Goal: Transaction & Acquisition: Purchase product/service

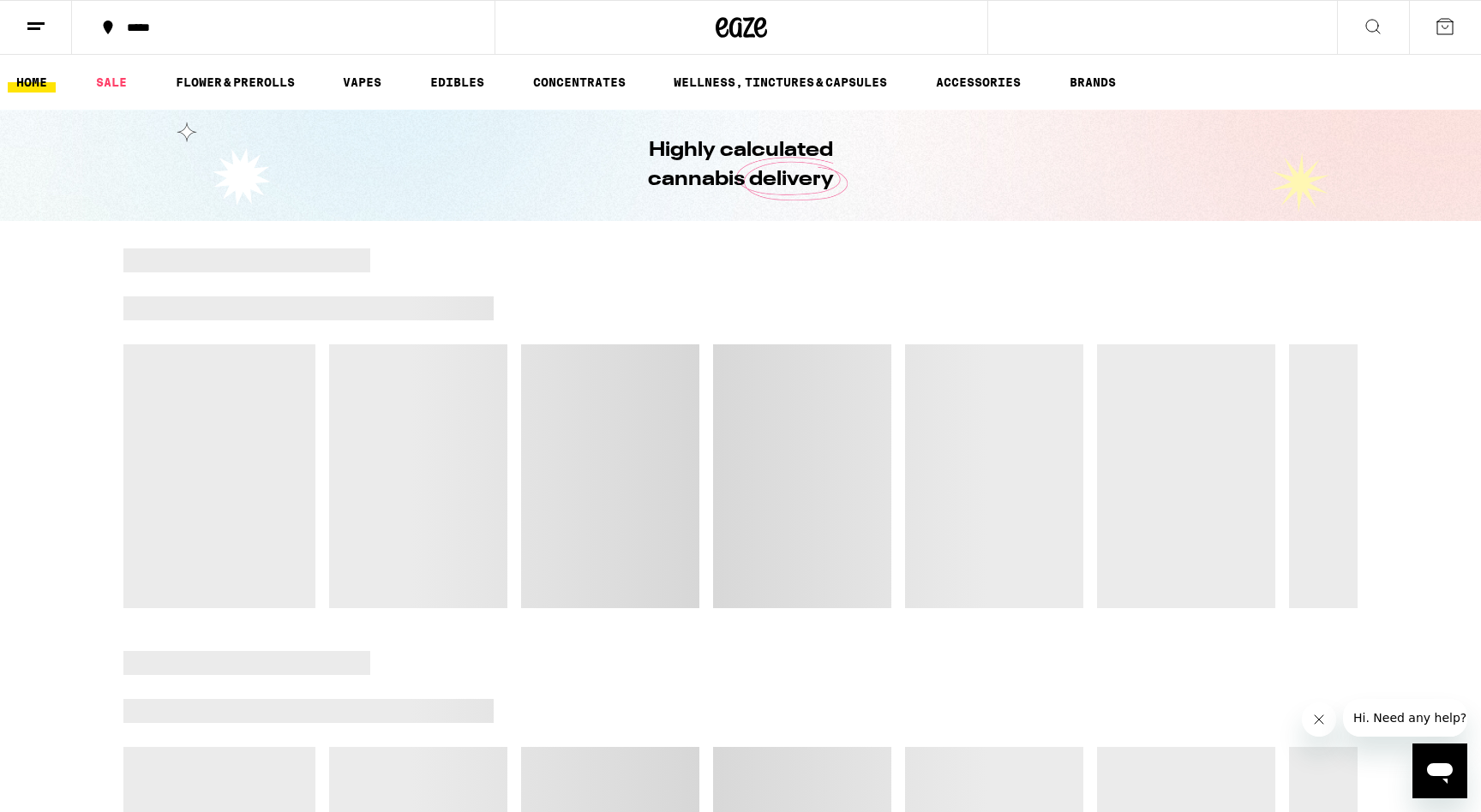
click at [1326, 719] on button "Close message from company" at bounding box center [1318, 719] width 34 height 34
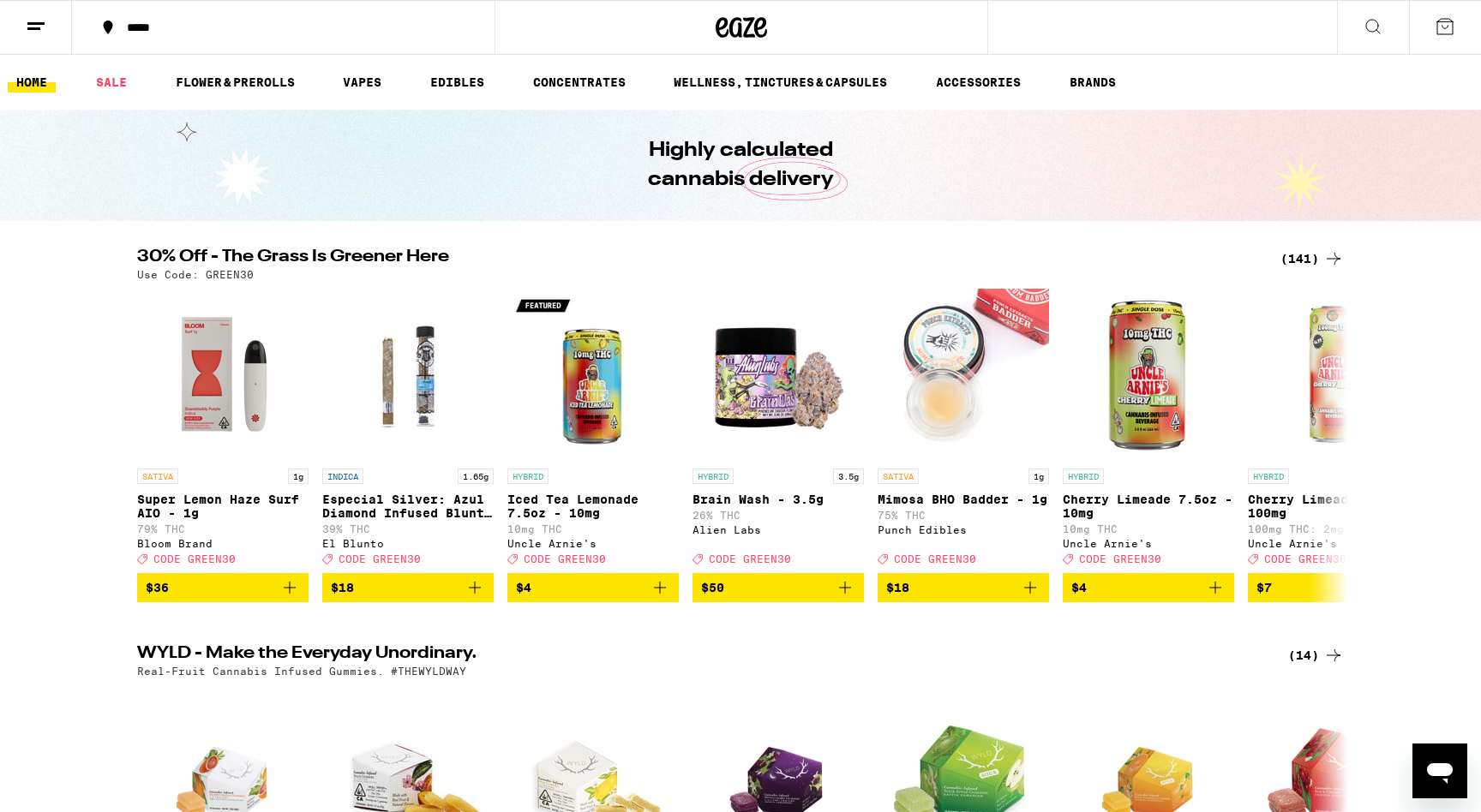
click at [1290, 259] on div "(141)" at bounding box center [1311, 258] width 63 height 20
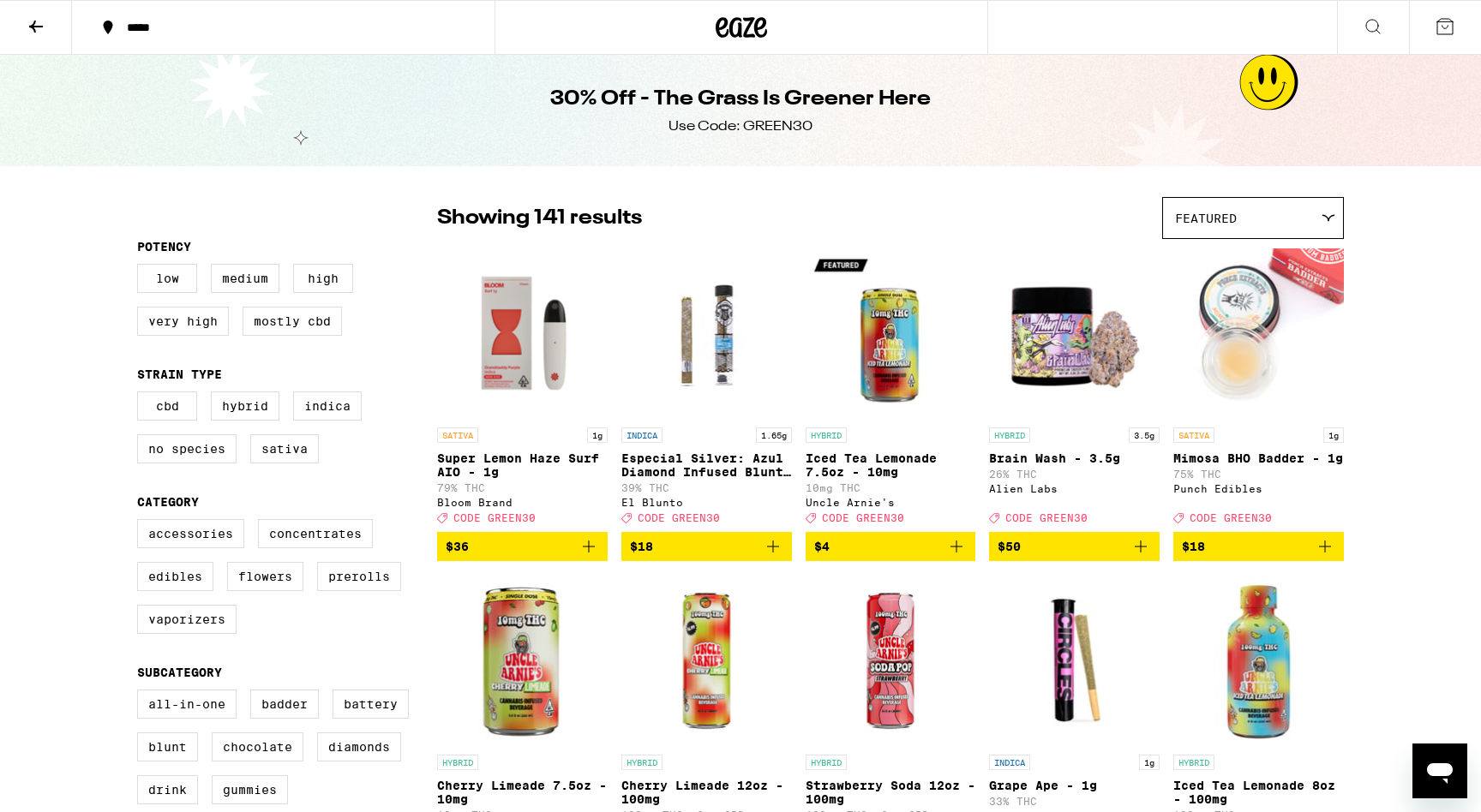
click at [593, 553] on icon "Add to bag" at bounding box center [588, 546] width 12 height 12
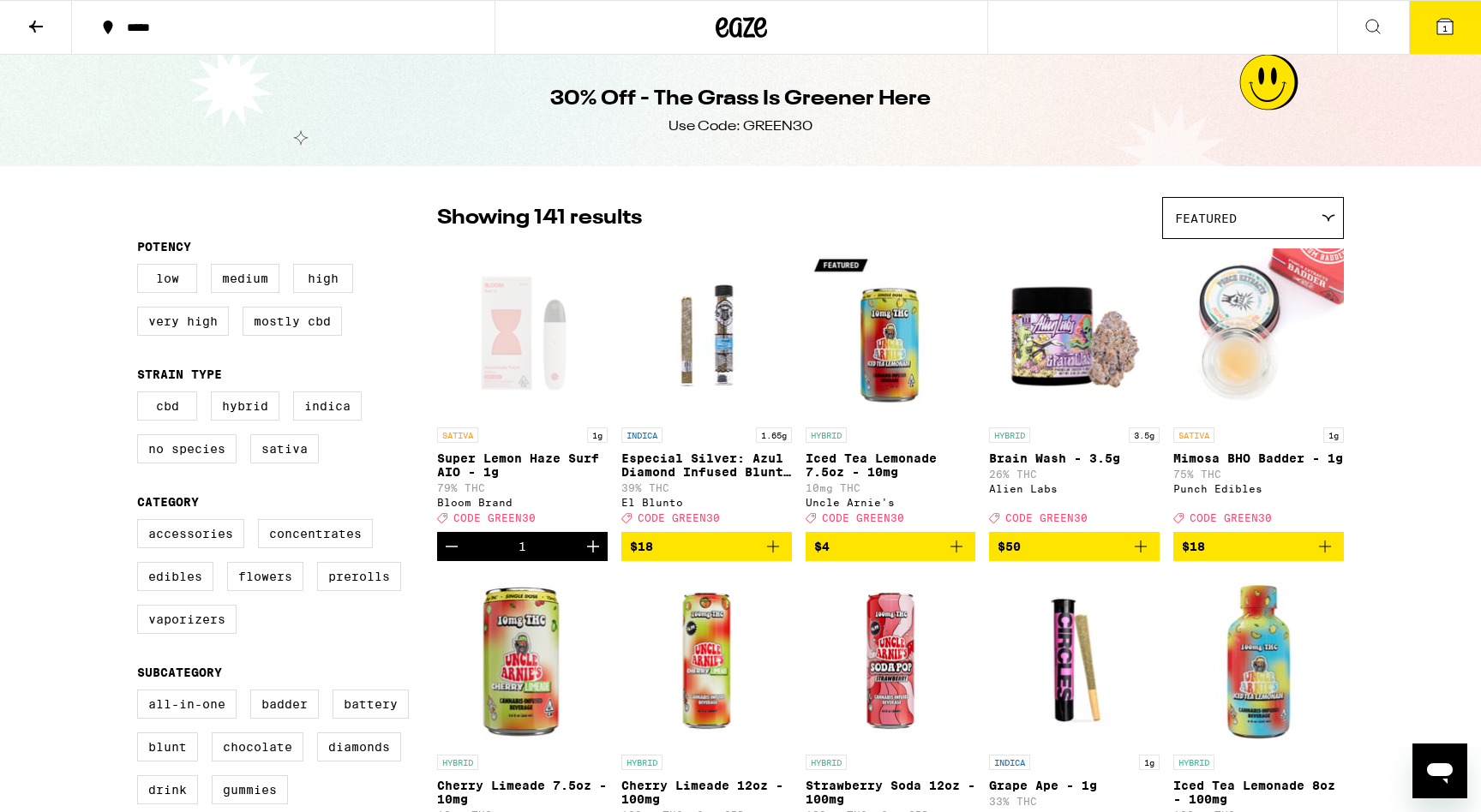
click at [33, 29] on icon at bounding box center [36, 27] width 20 height 20
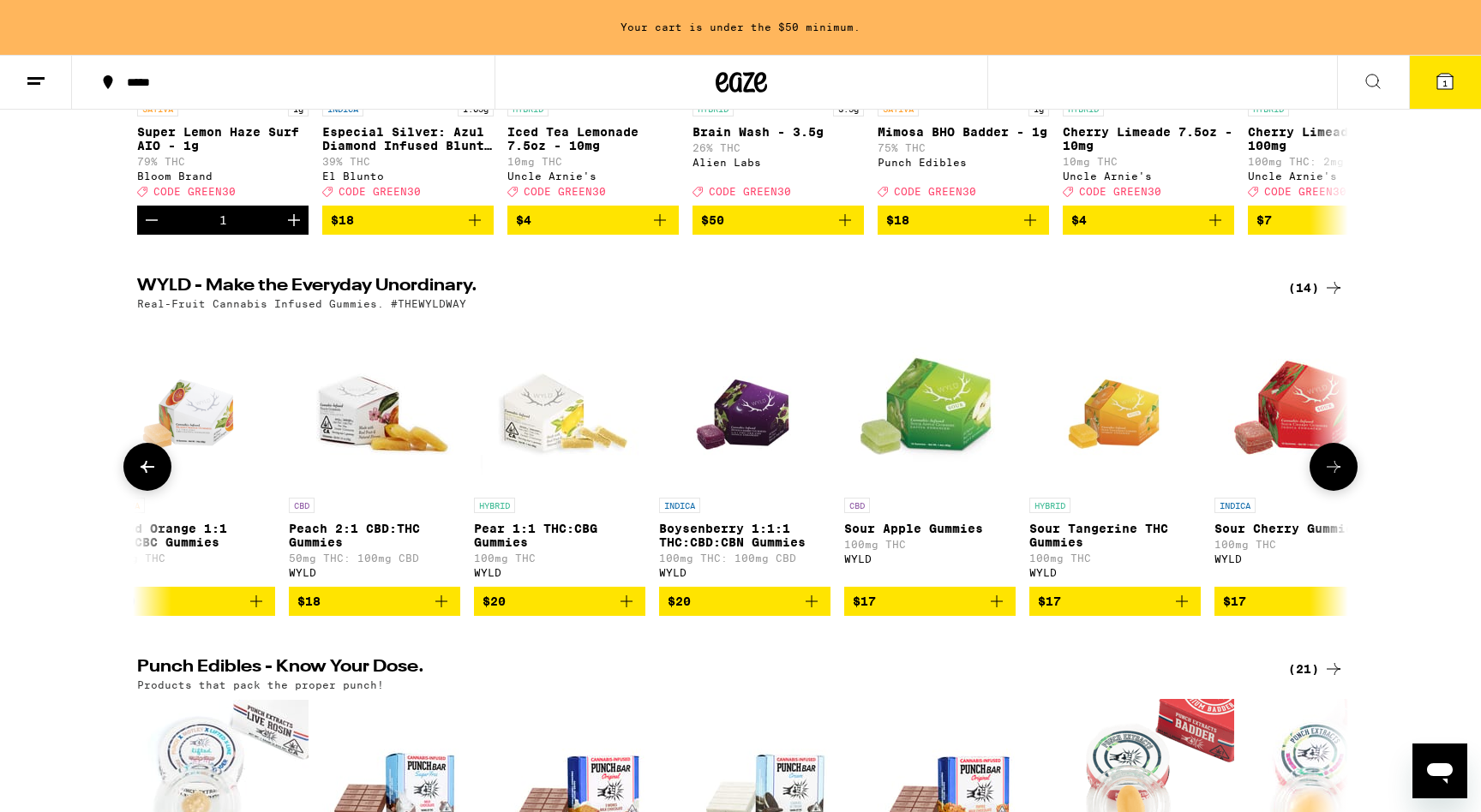
scroll to position [422, 0]
click at [998, 612] on icon "Add to bag" at bounding box center [996, 601] width 20 height 20
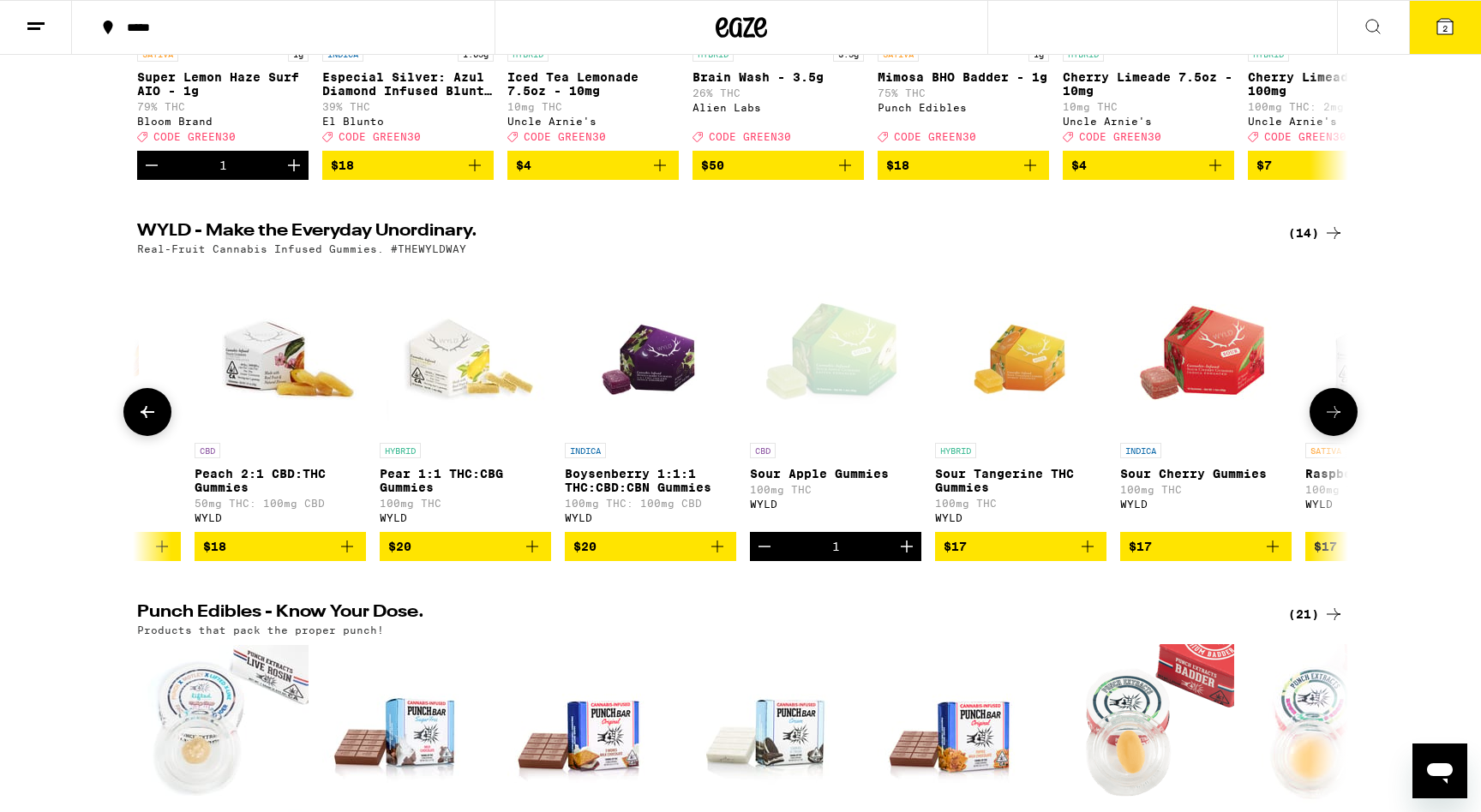
scroll to position [0, 135]
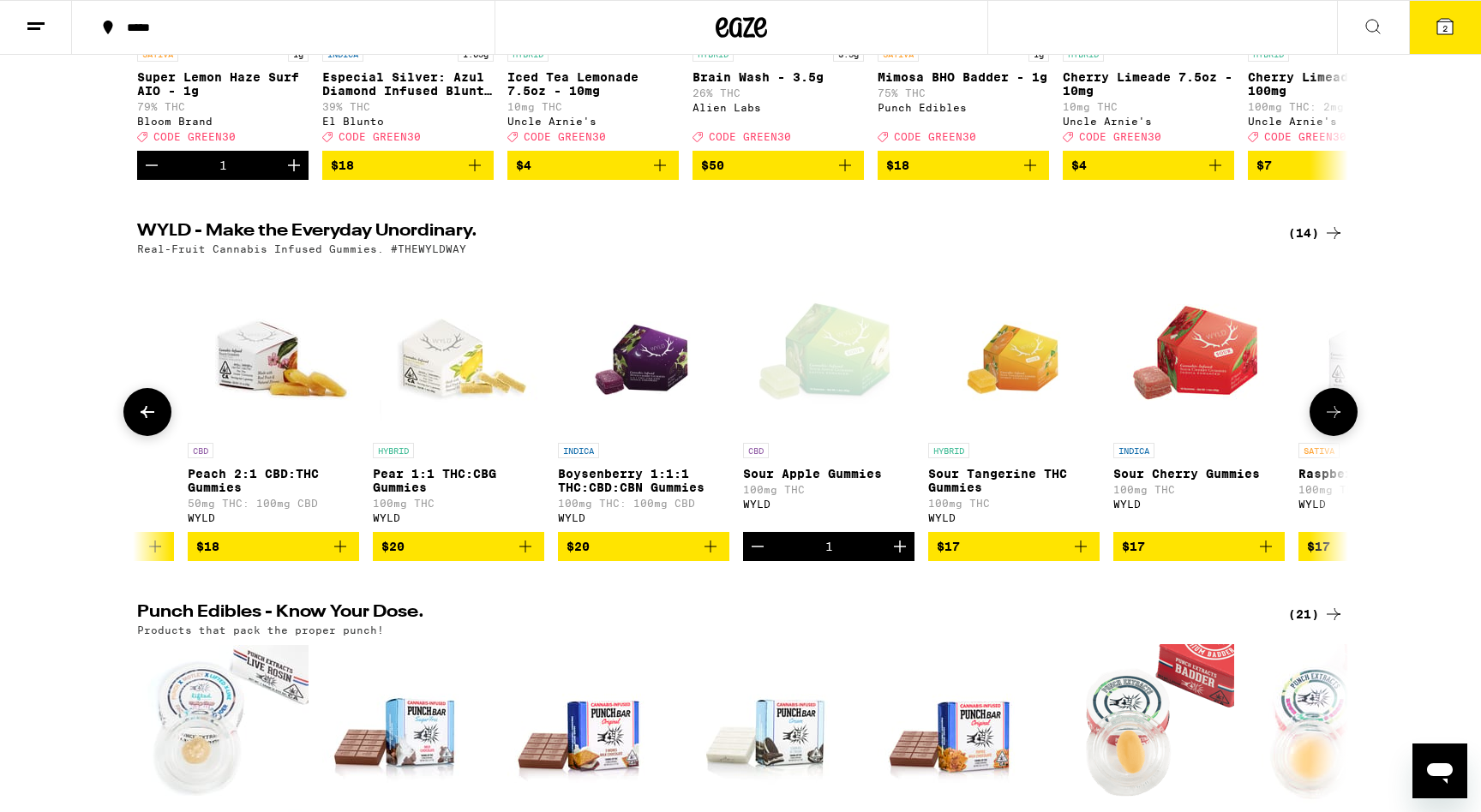
click at [1268, 553] on icon "Add to bag" at bounding box center [1266, 546] width 12 height 12
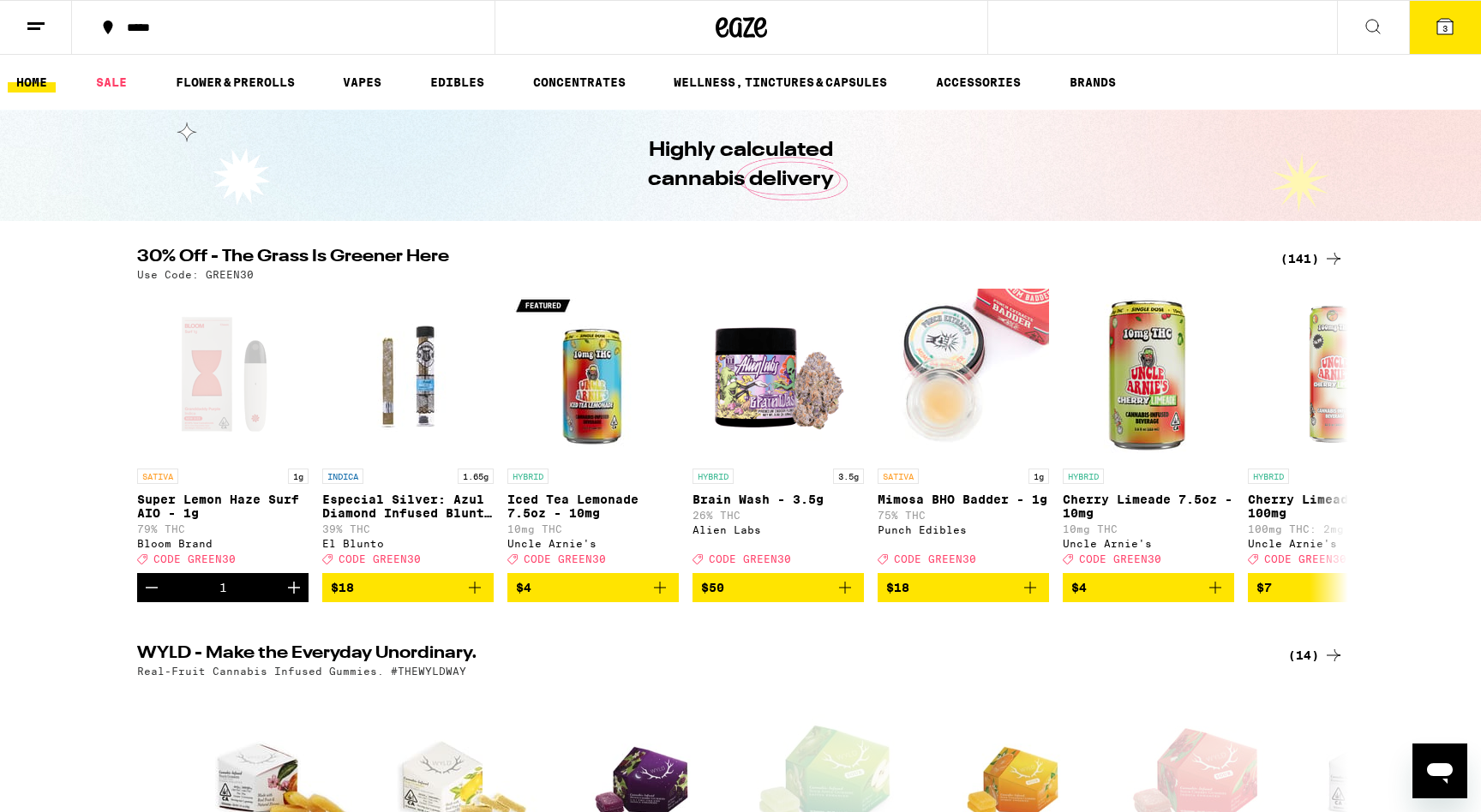
scroll to position [0, 0]
click at [1439, 29] on icon at bounding box center [1444, 27] width 16 height 16
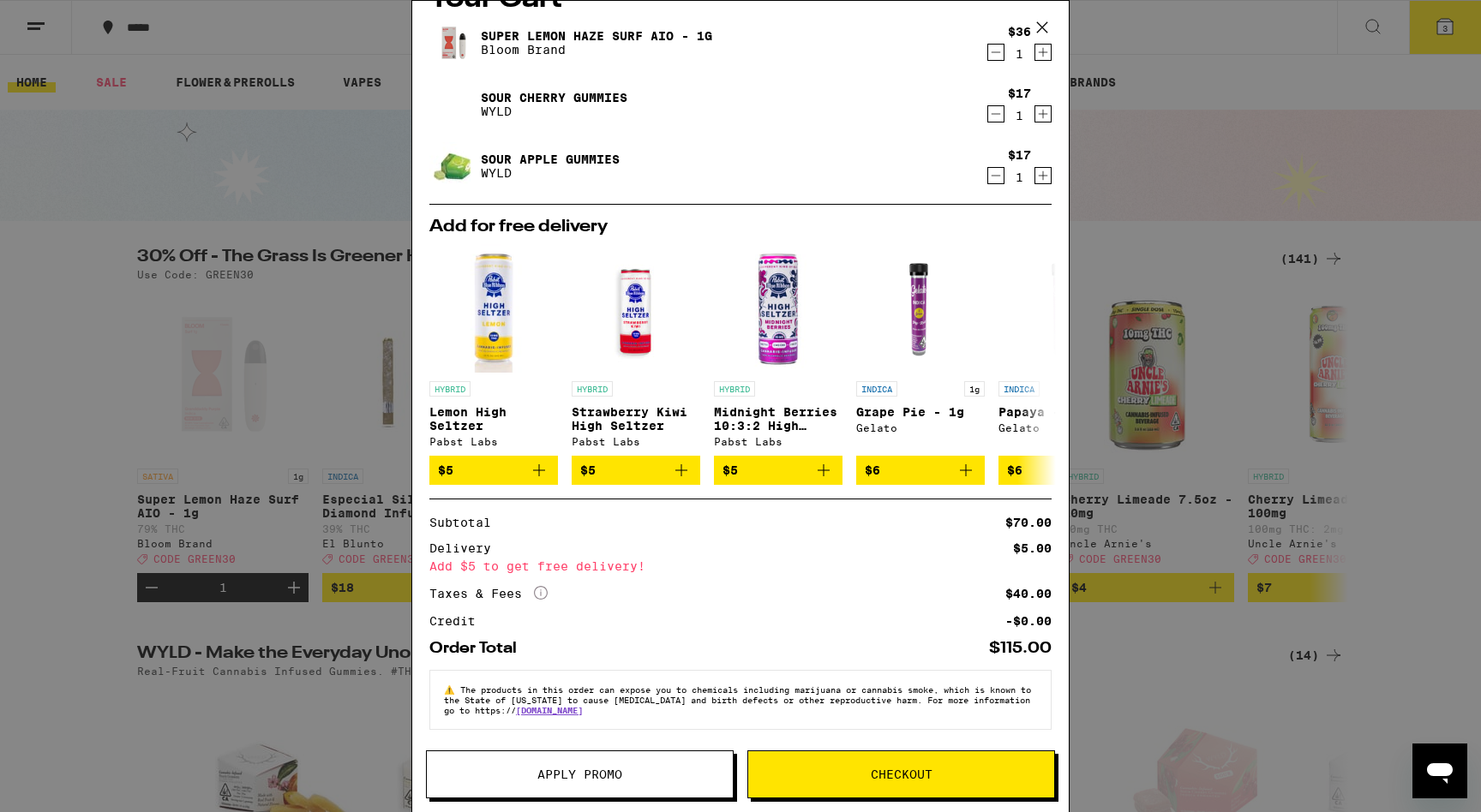
scroll to position [48, 0]
click at [577, 770] on span "Apply Promo" at bounding box center [579, 774] width 85 height 12
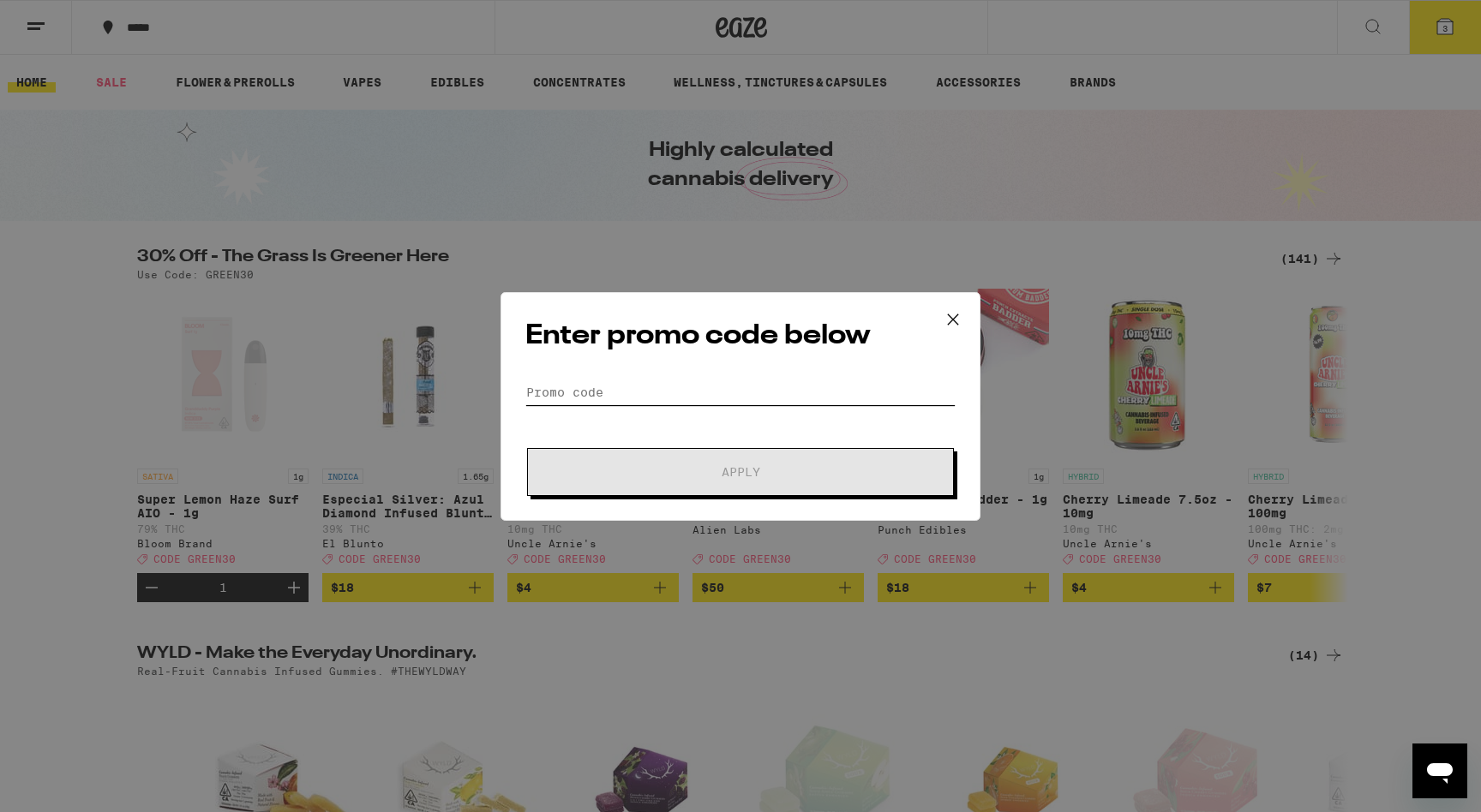
click at [674, 395] on input "Promo Code" at bounding box center [740, 392] width 430 height 26
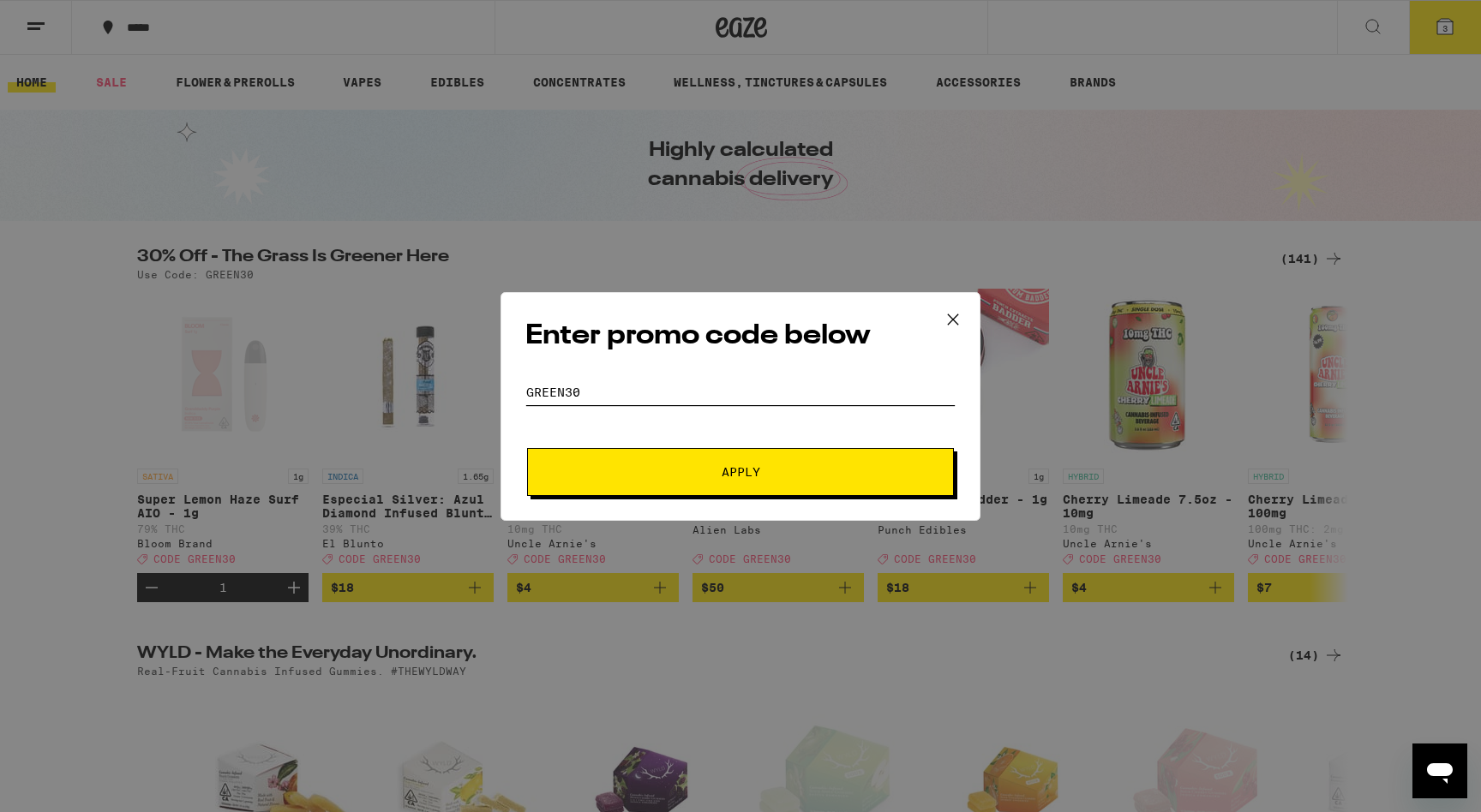
type input "Green30"
click at [695, 464] on button "Apply" at bounding box center [740, 472] width 427 height 48
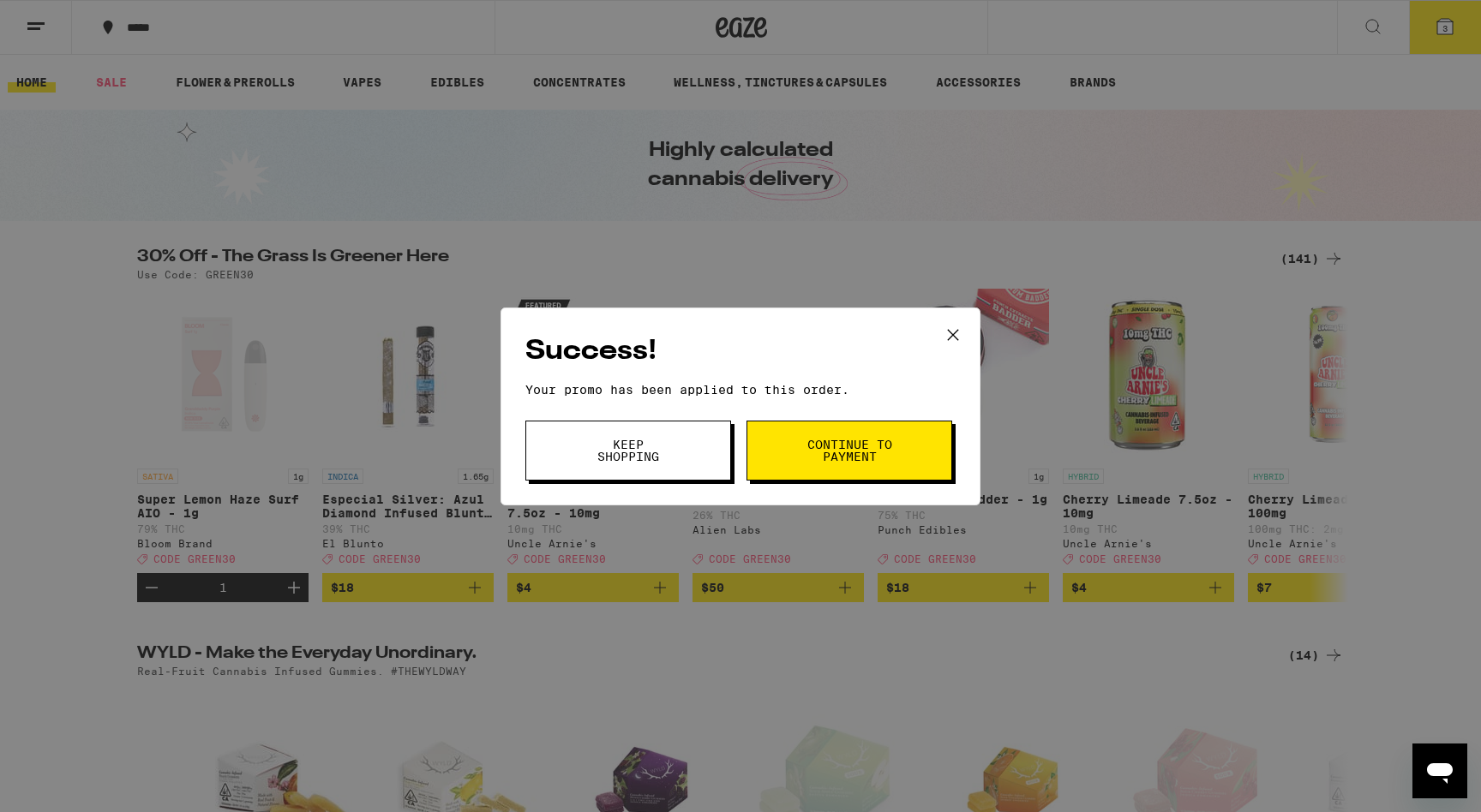
click at [839, 452] on span "Continue to payment" at bounding box center [849, 451] width 87 height 24
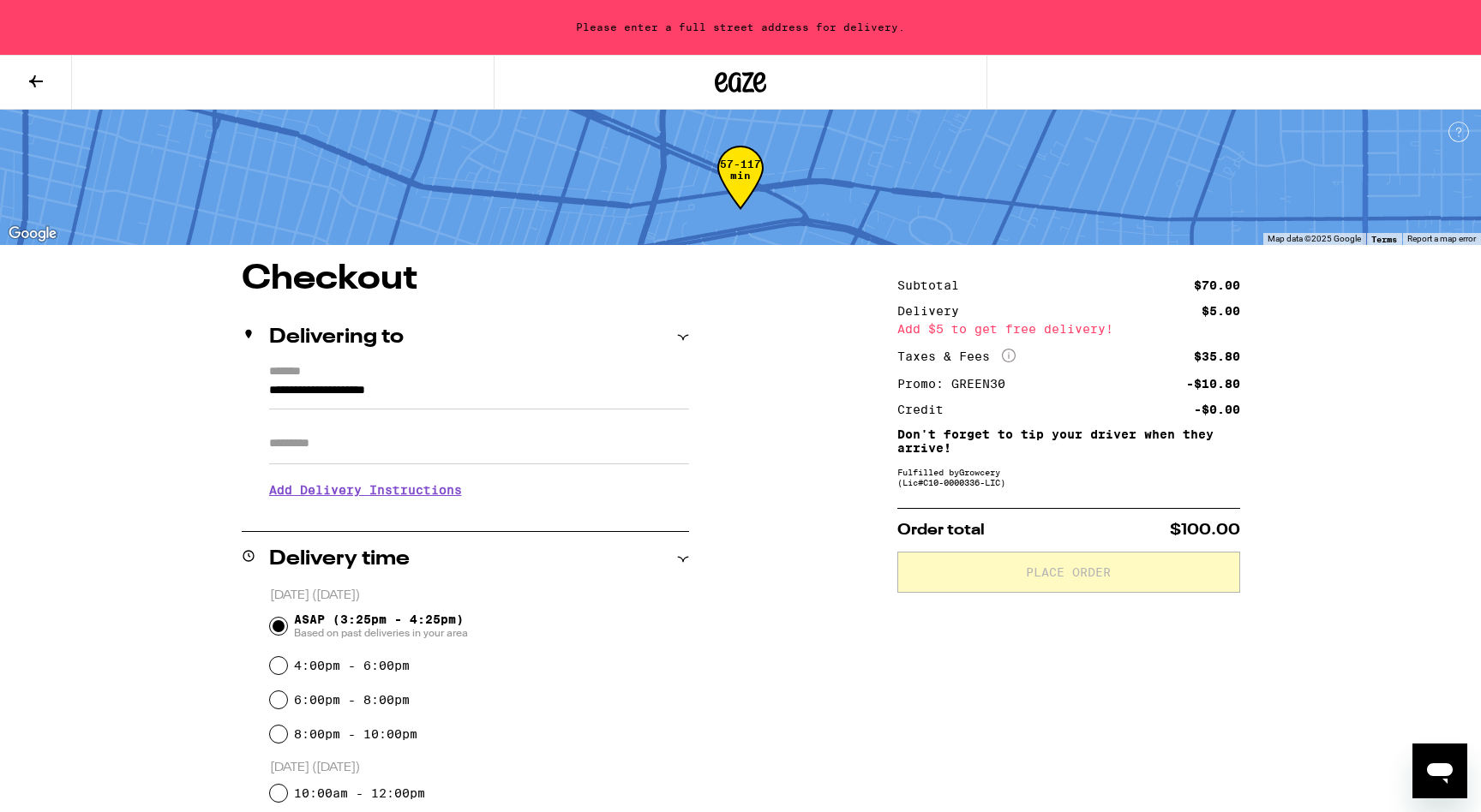
click at [336, 397] on input "**********" at bounding box center [479, 395] width 420 height 29
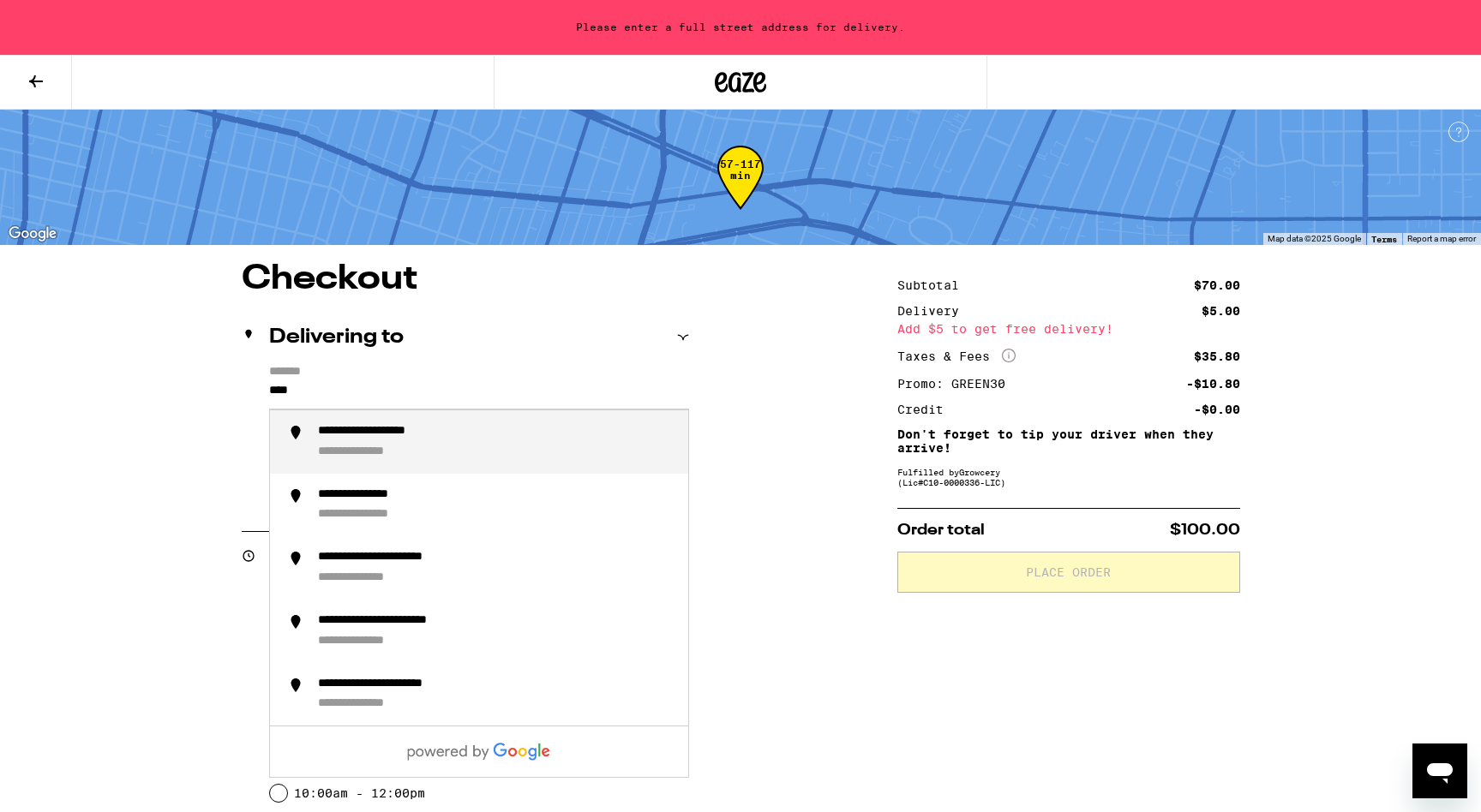
type input "****"
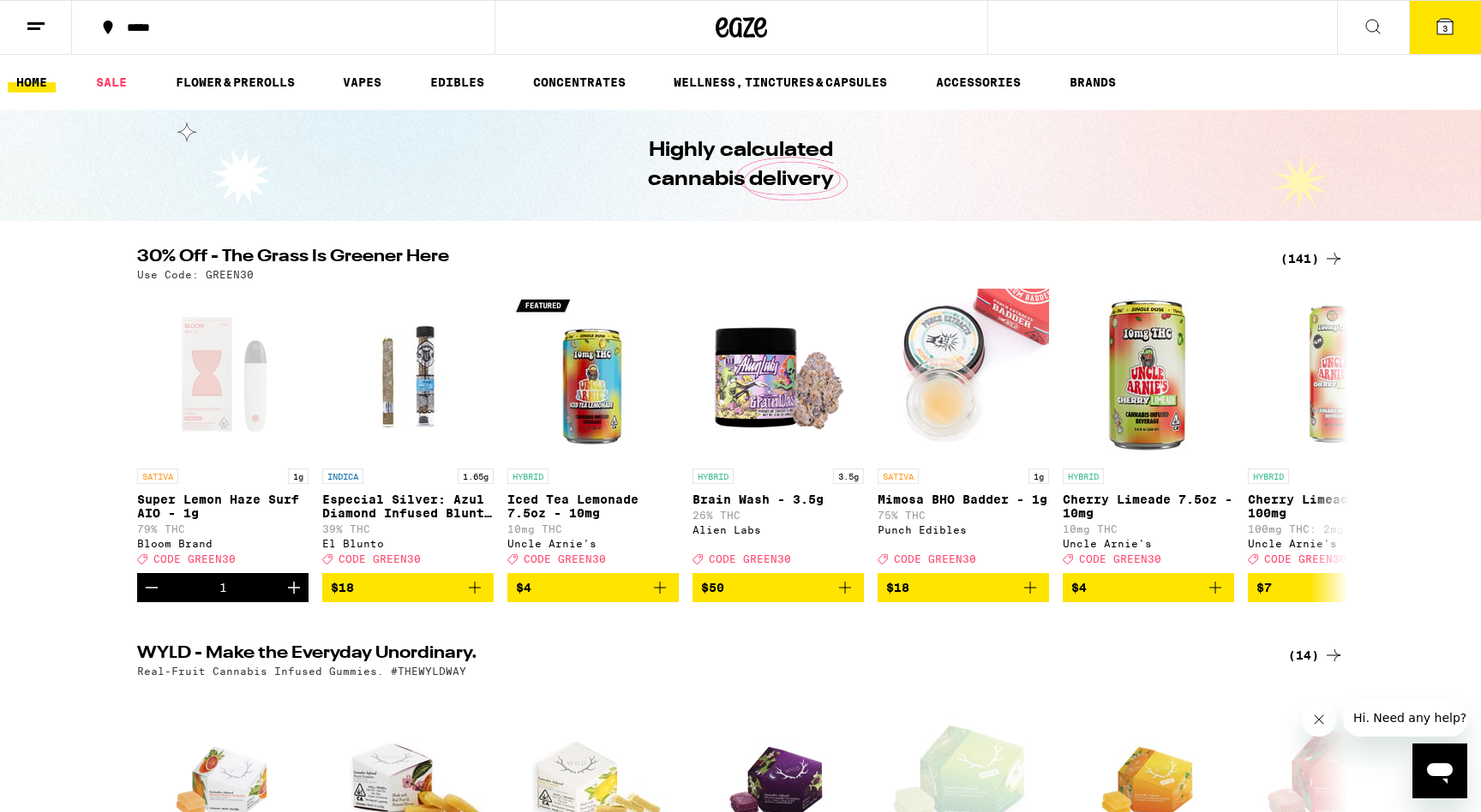
click at [1453, 38] on button "3" at bounding box center [1444, 27] width 72 height 53
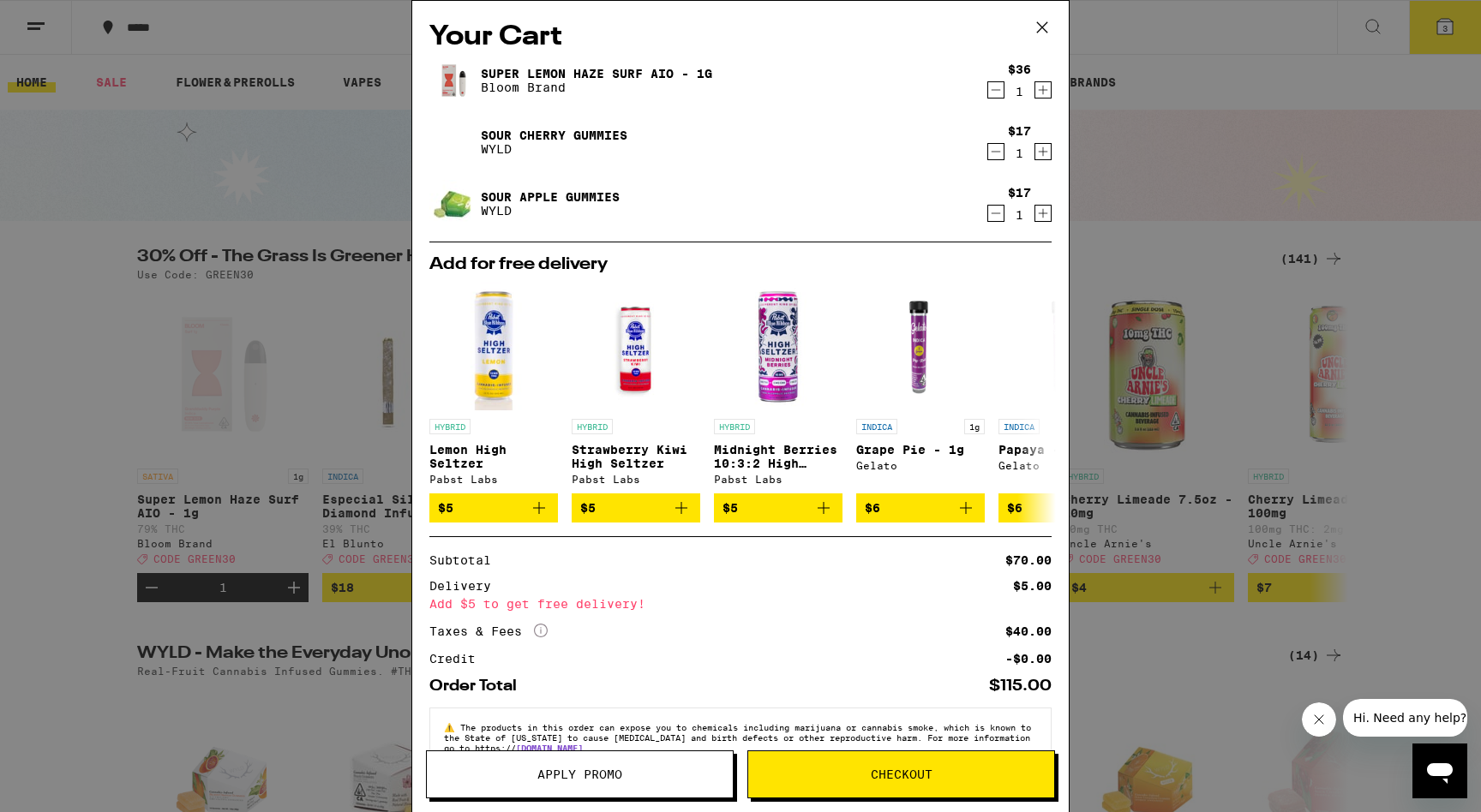
click at [611, 772] on span "Apply Promo" at bounding box center [579, 774] width 85 height 12
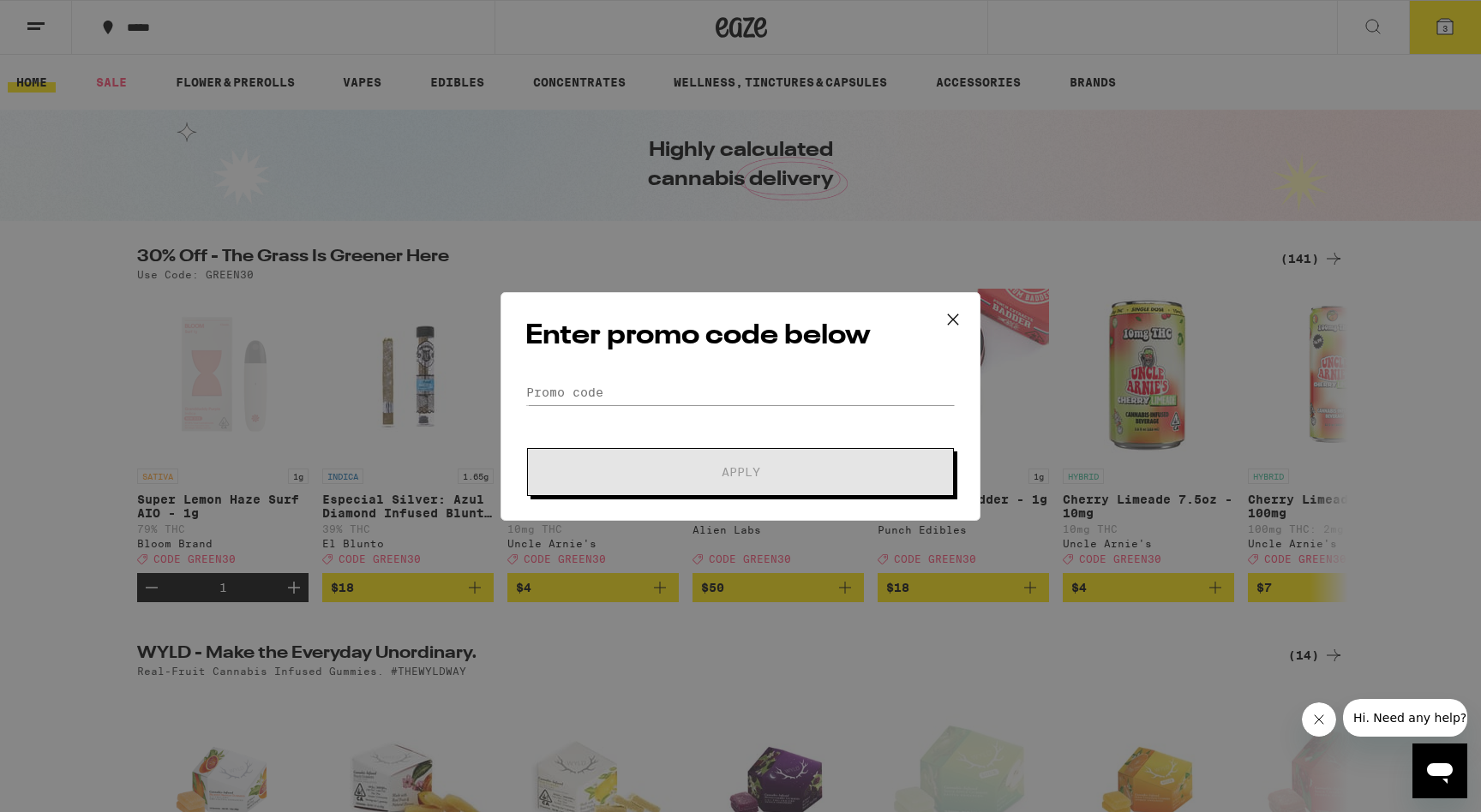
click at [610, 378] on div "Enter promo code below Promo Code Apply" at bounding box center [740, 407] width 480 height 229
click at [574, 403] on input "Promo Code" at bounding box center [740, 392] width 430 height 26
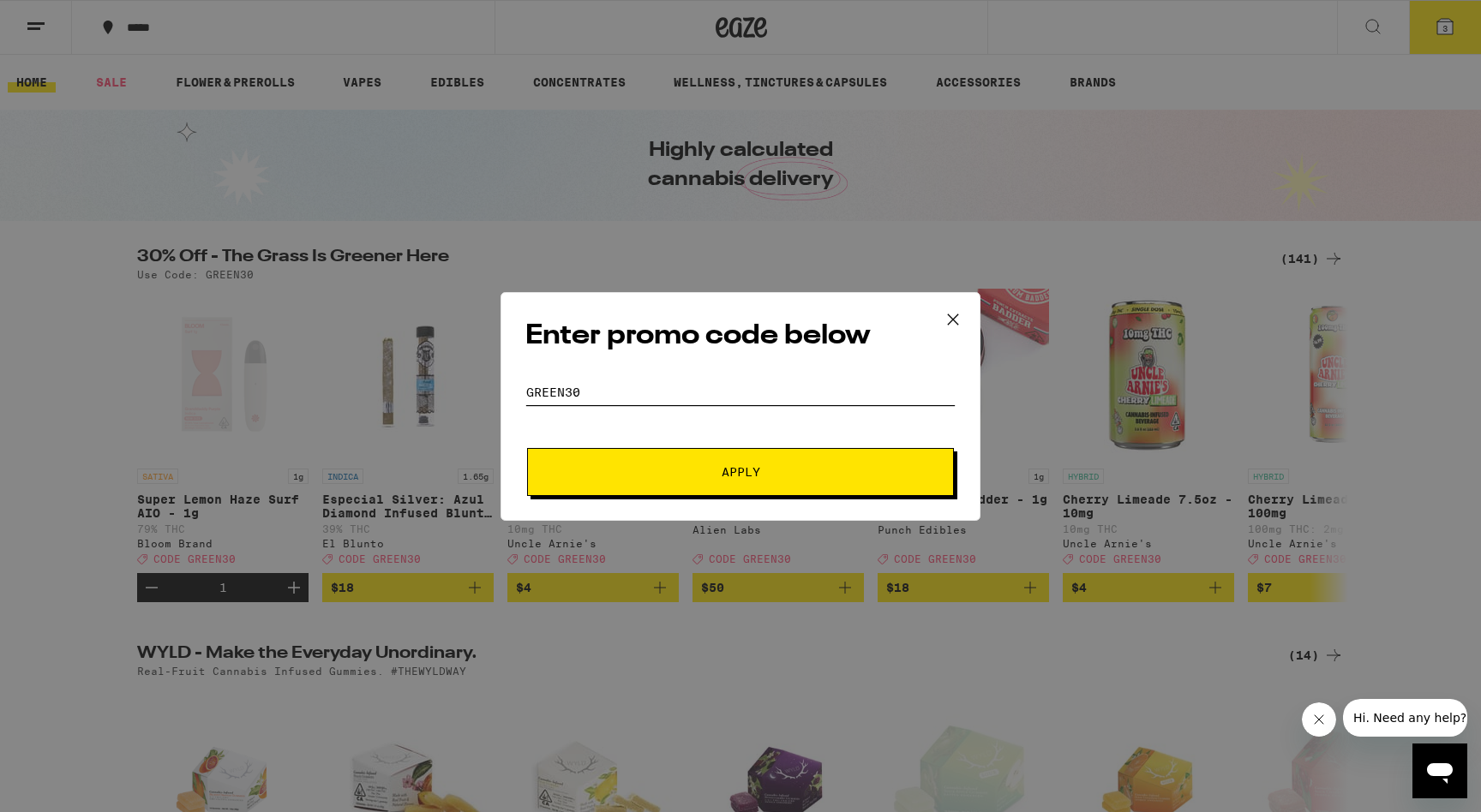
type input "green30"
click at [644, 453] on button "Apply" at bounding box center [740, 472] width 427 height 48
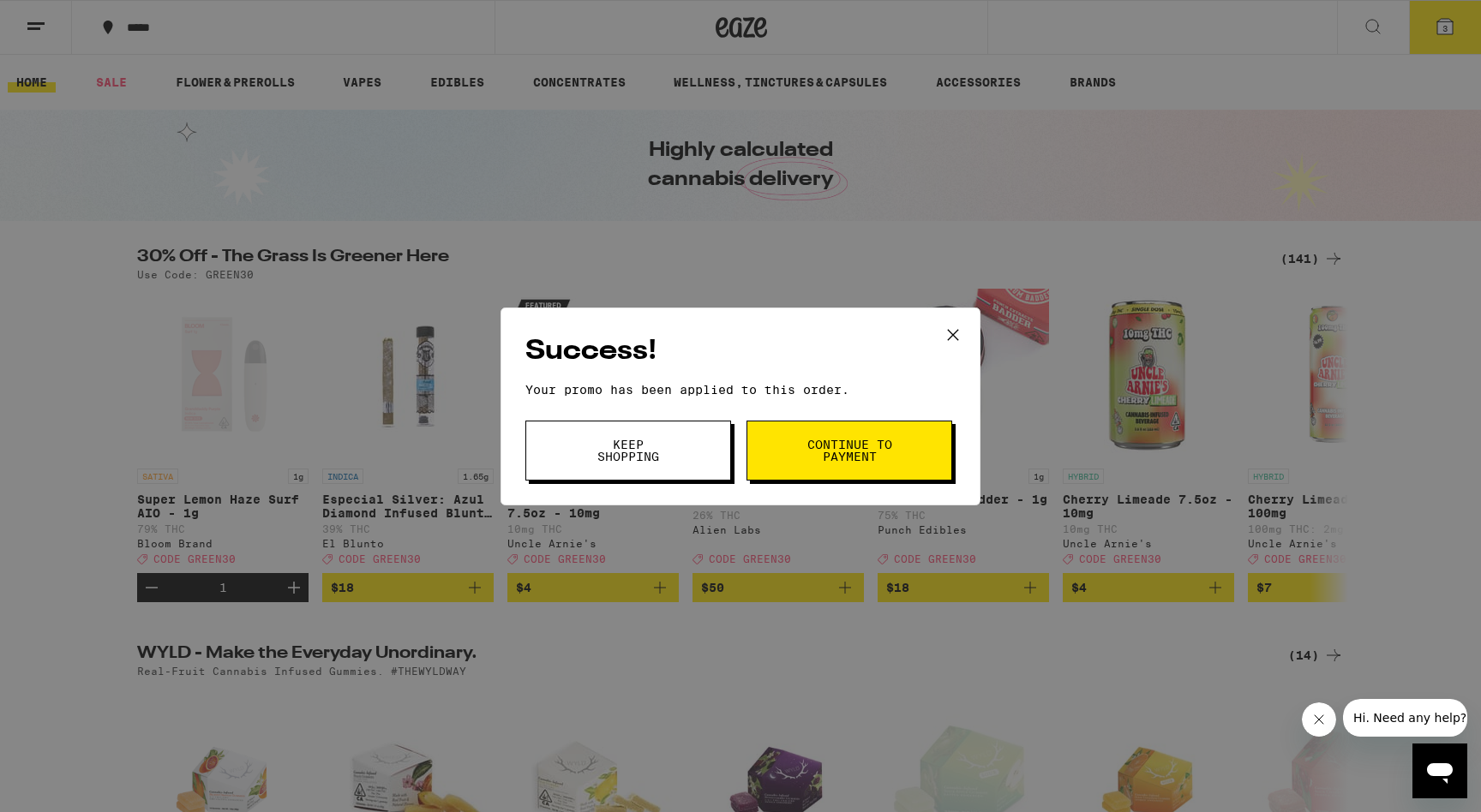
click at [843, 455] on span "Continue to payment" at bounding box center [849, 451] width 87 height 24
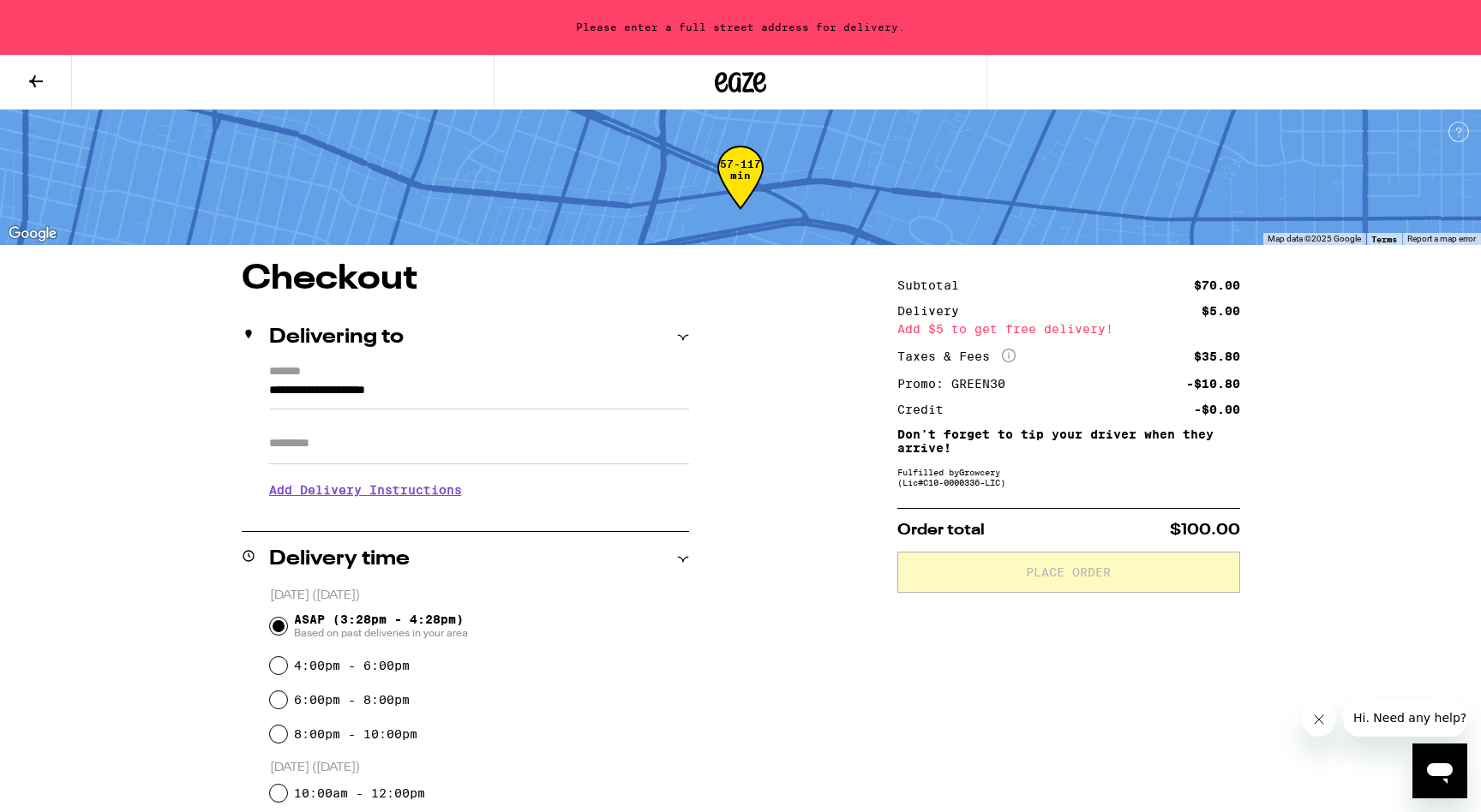
click at [331, 395] on input "**********" at bounding box center [479, 395] width 420 height 29
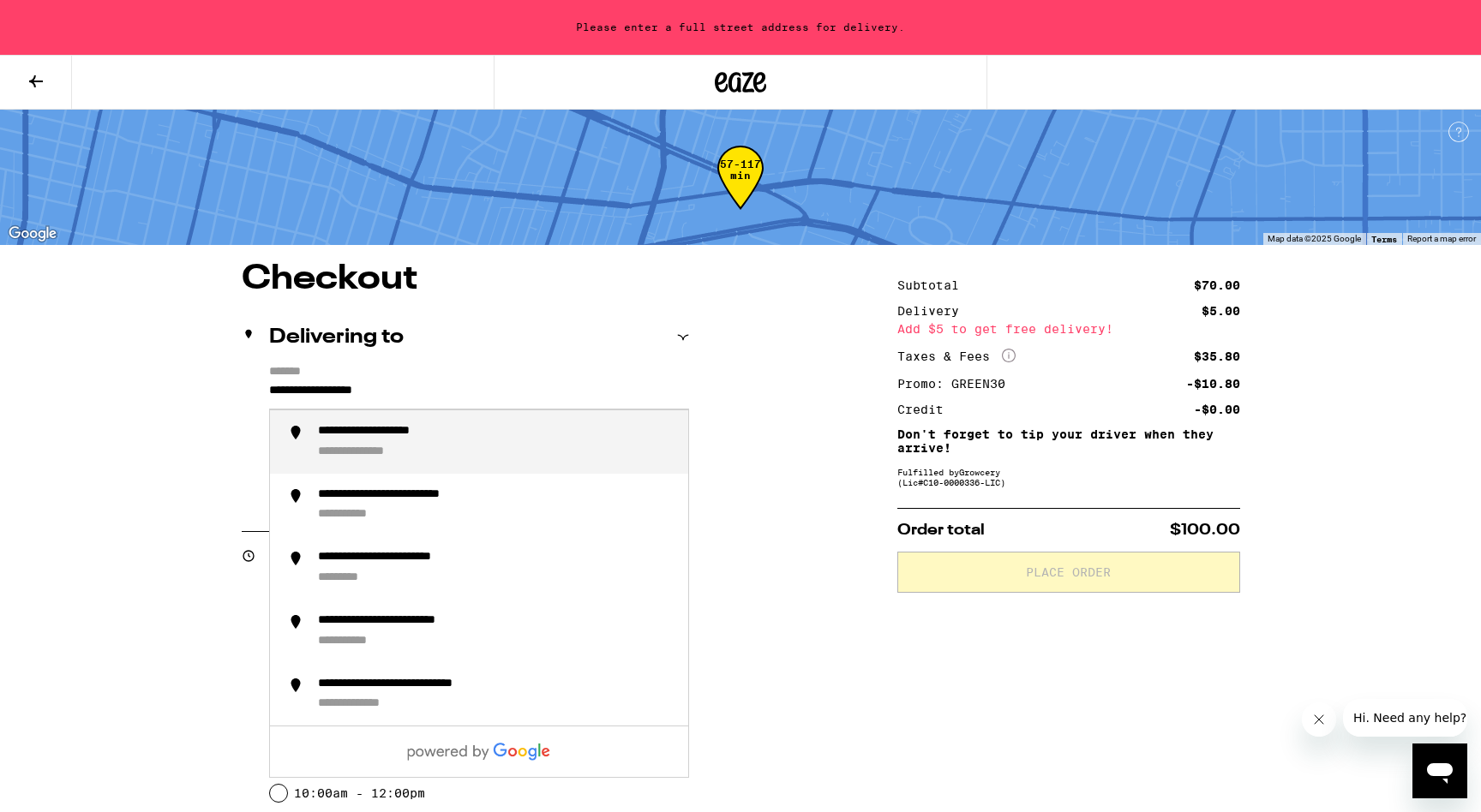
click at [387, 440] on div "**********" at bounding box center [400, 432] width 163 height 16
type input "**********"
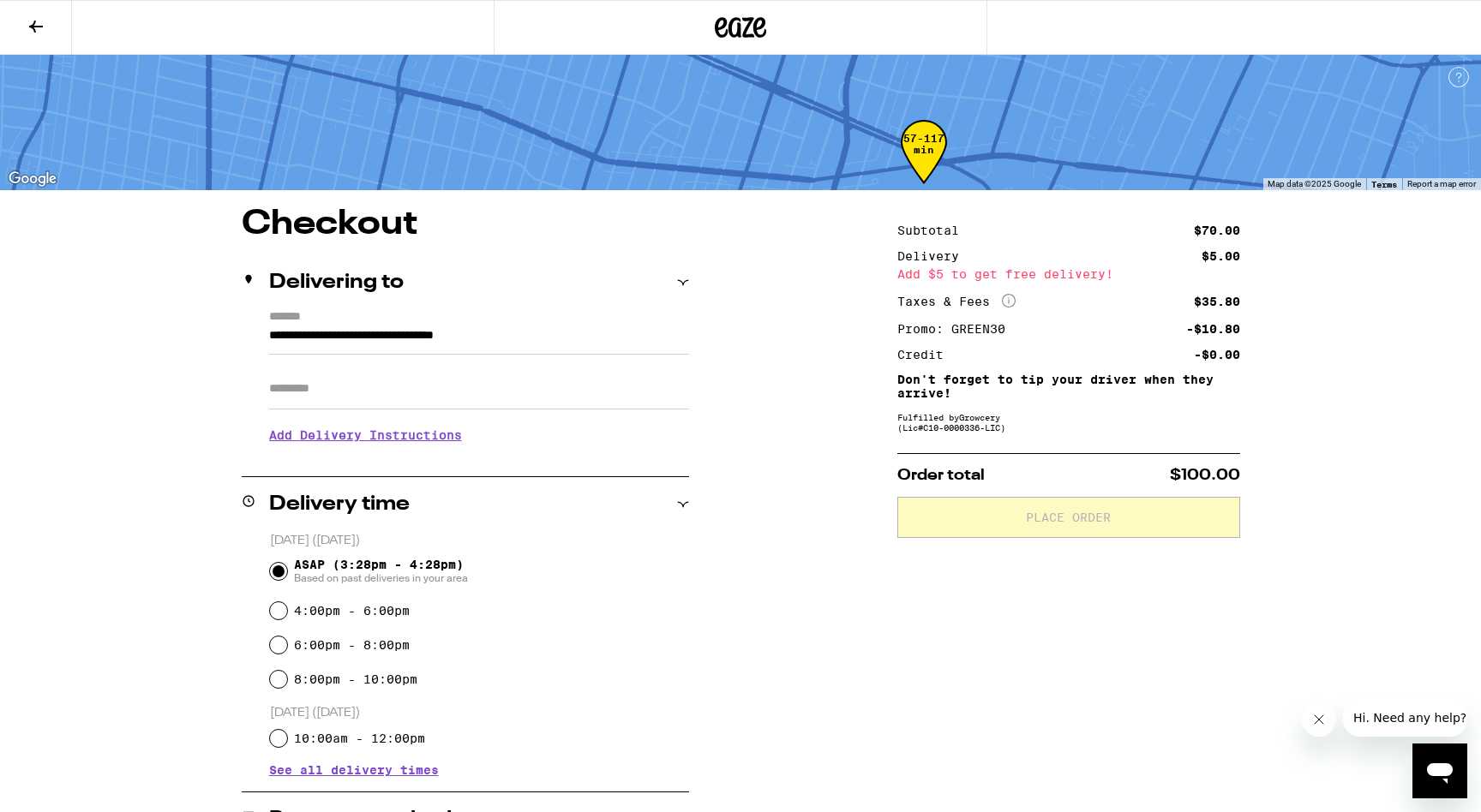
click at [379, 453] on h3 "Add Delivery Instructions" at bounding box center [479, 435] width 420 height 39
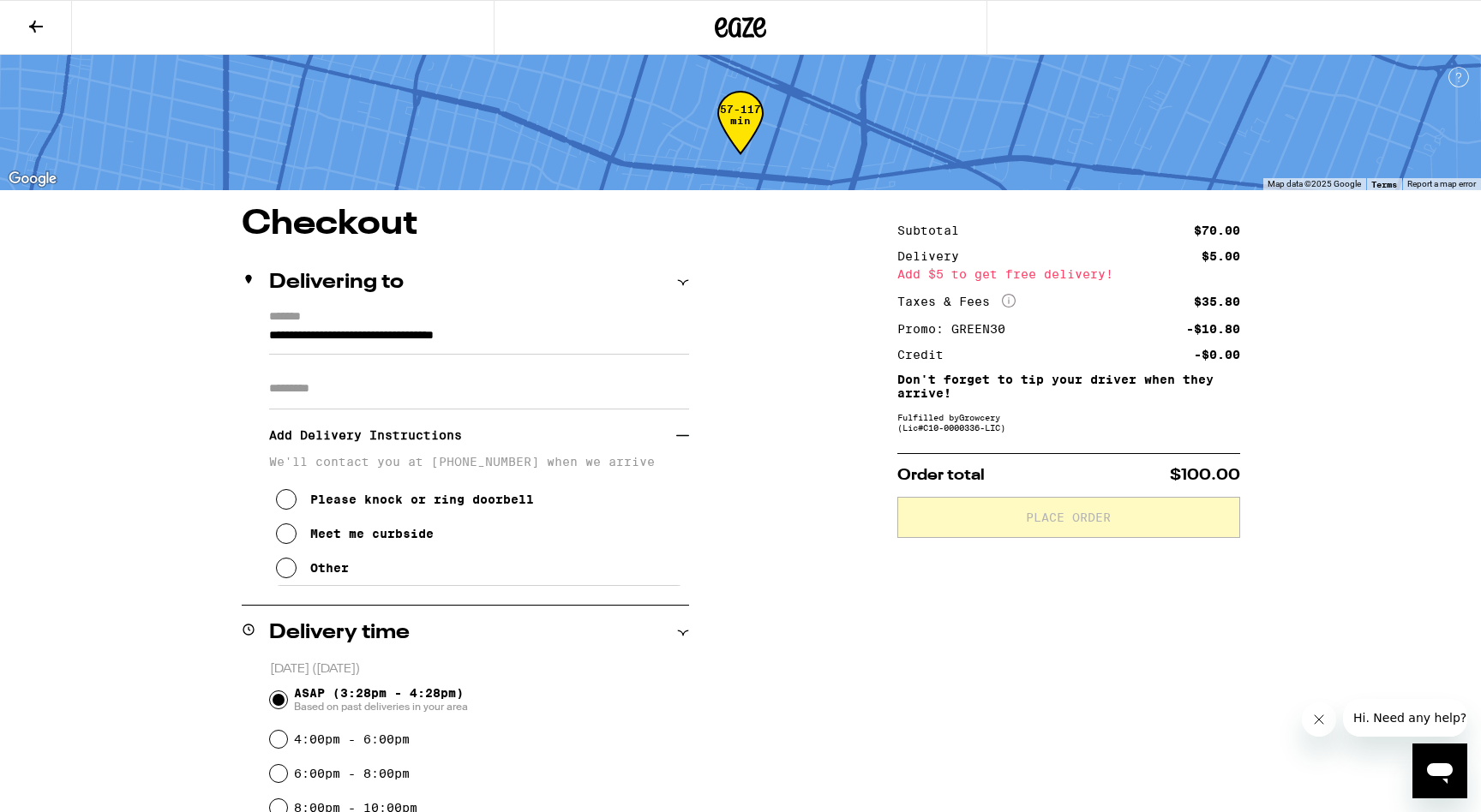
click at [351, 379] on input "Apt/Suite" at bounding box center [479, 389] width 420 height 41
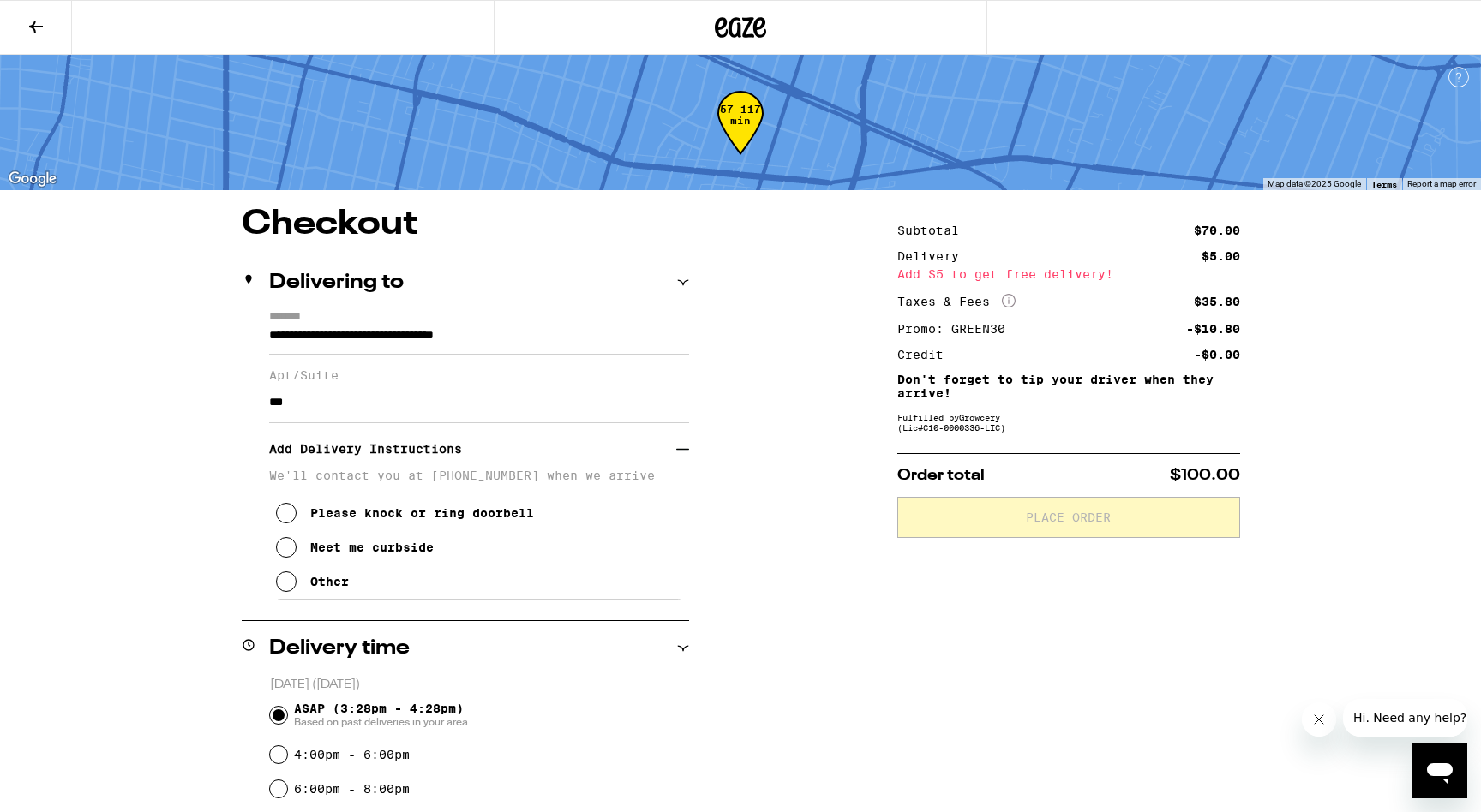
type input "***"
click at [181, 533] on div "**********" at bounding box center [740, 792] width 1234 height 1170
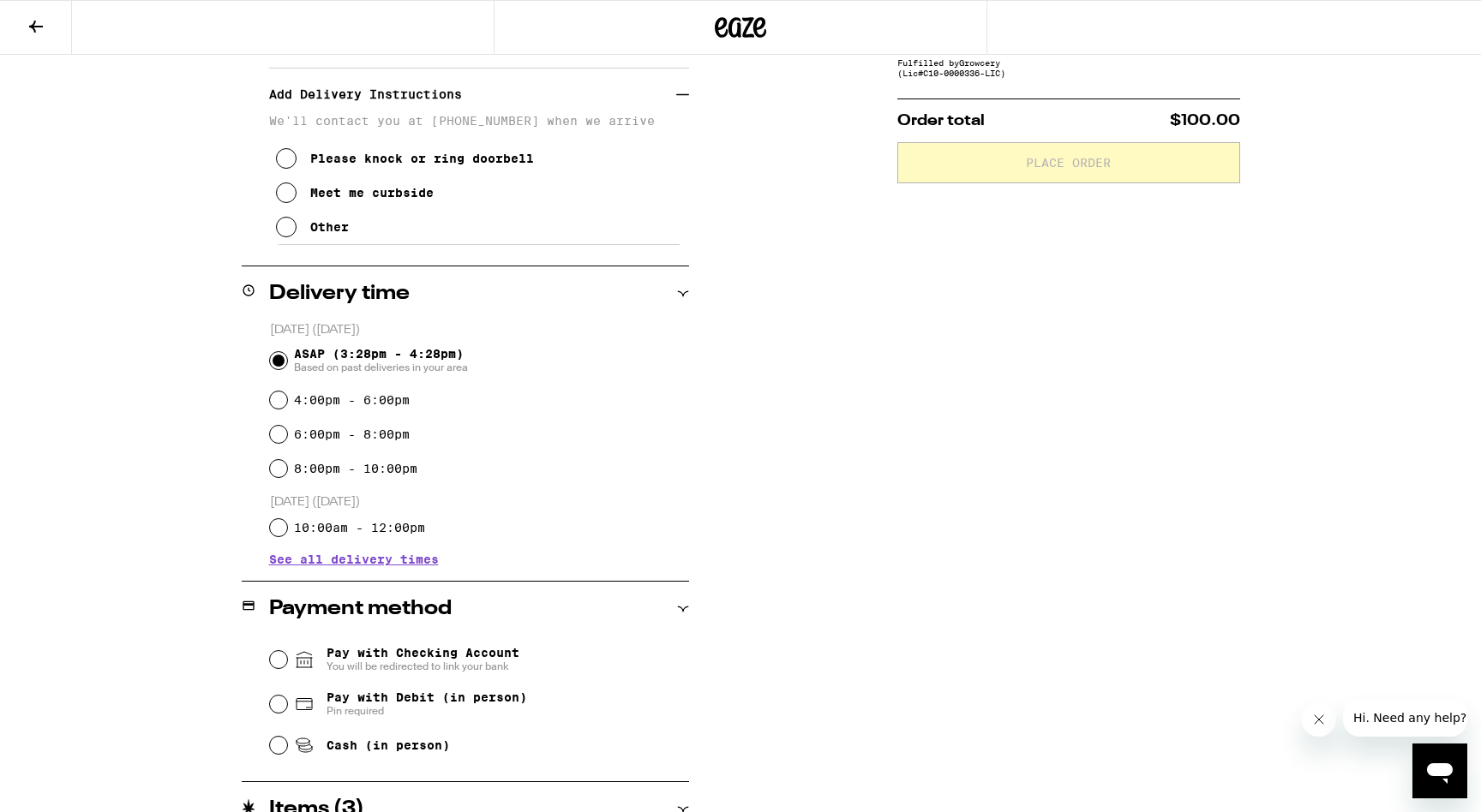
scroll to position [373, 0]
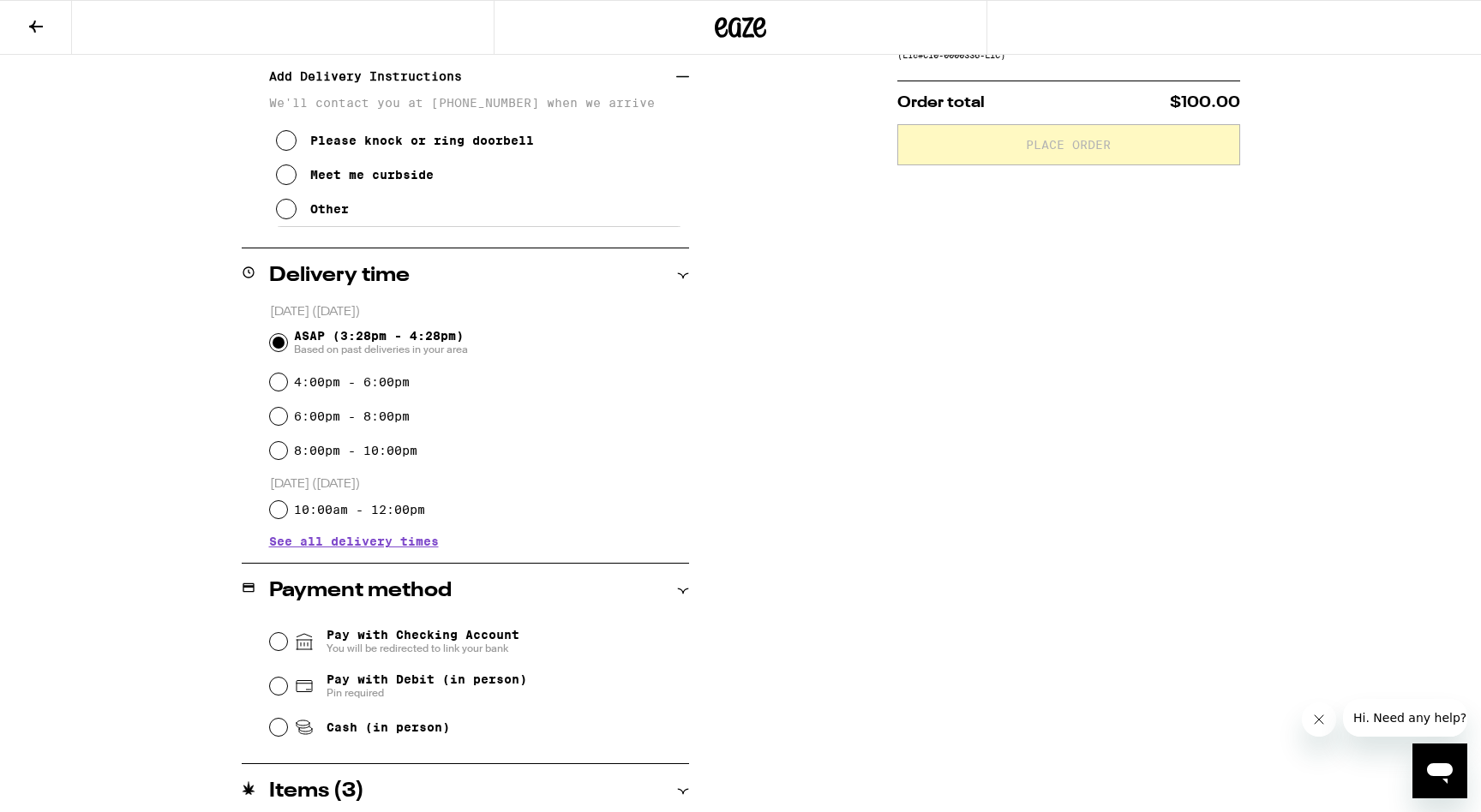
click at [276, 688] on input "Pay with Debit (in person) Pin required" at bounding box center [279, 686] width 17 height 17
radio input "true"
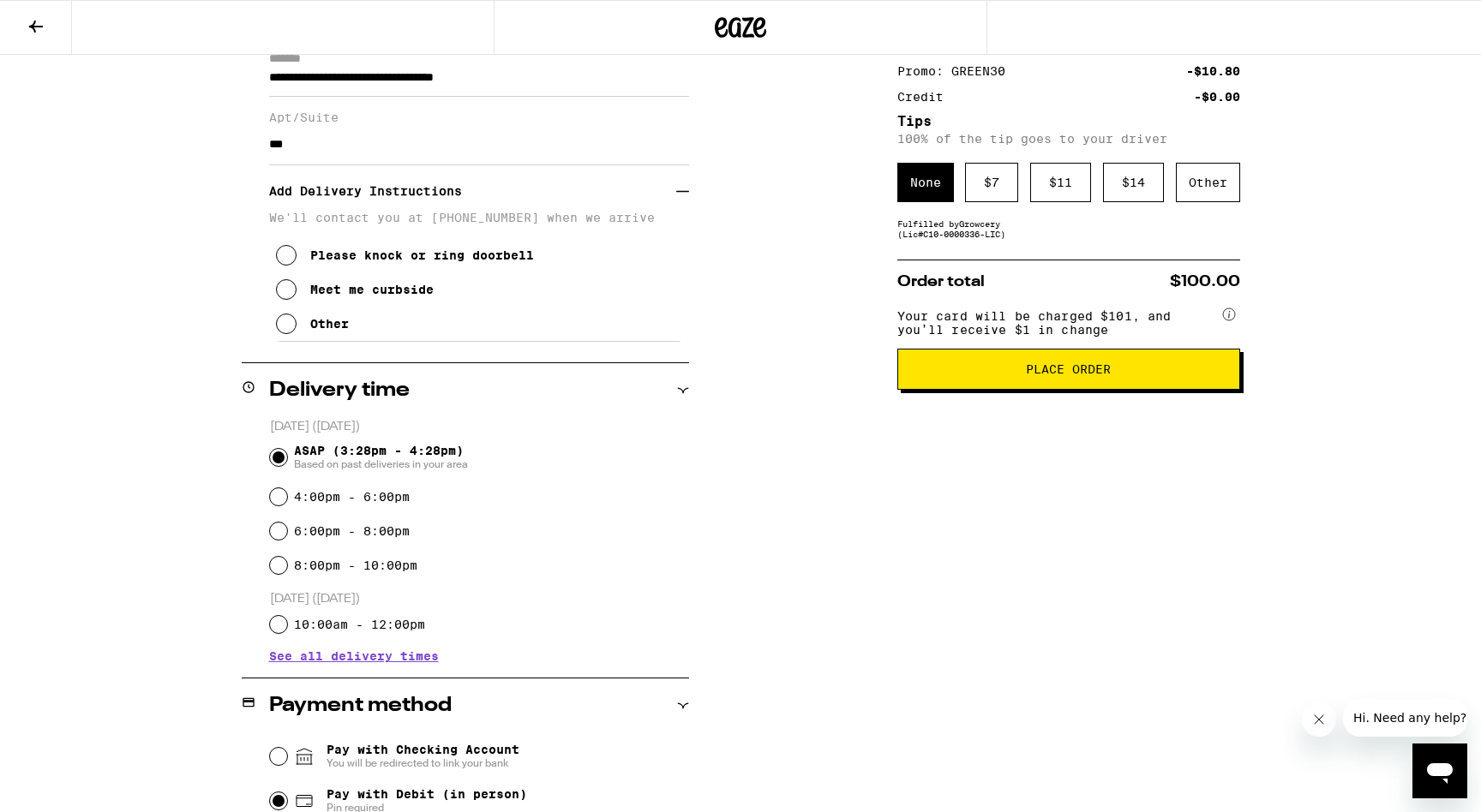
scroll to position [257, 0]
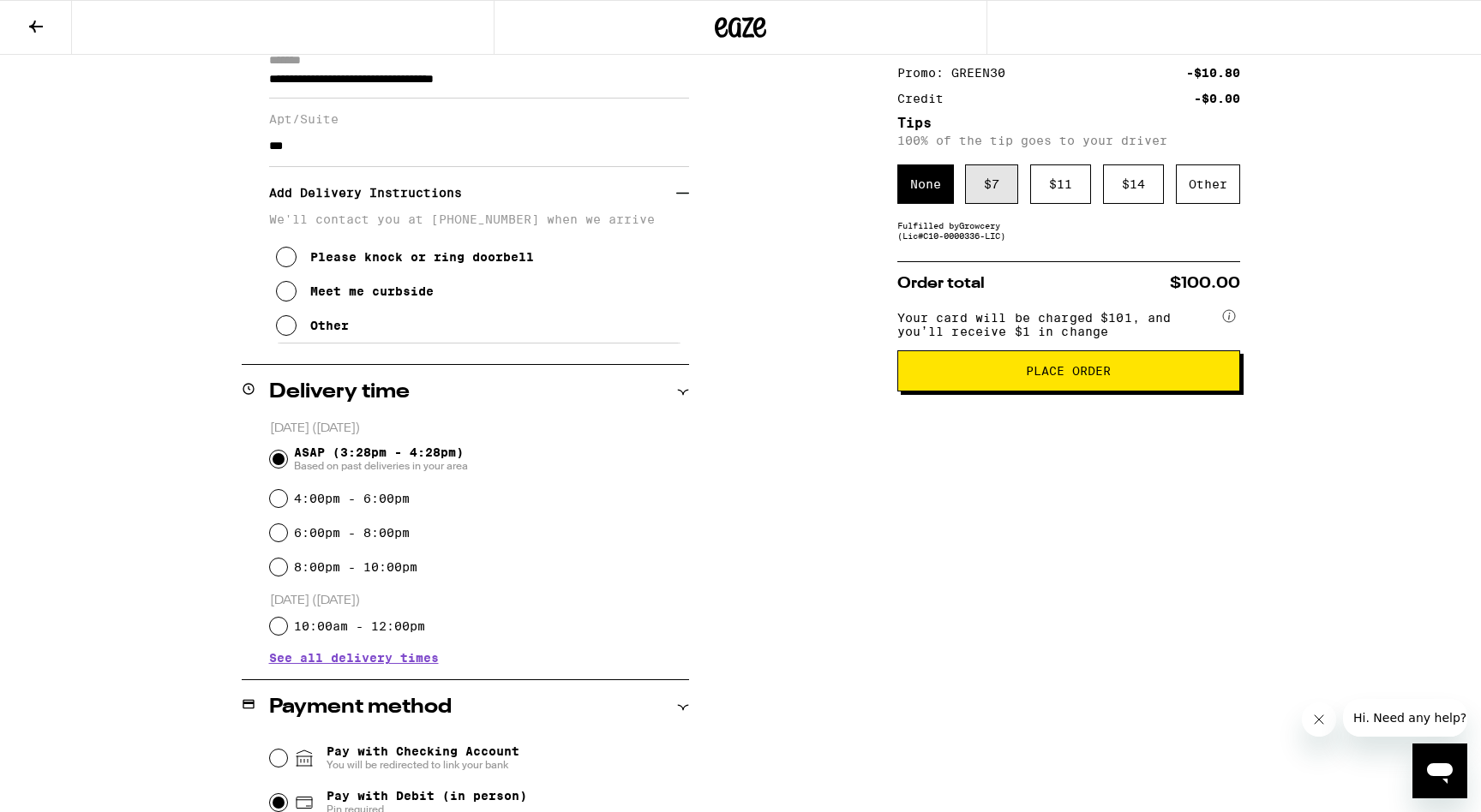
click at [1004, 192] on div "$ 7" at bounding box center [992, 184] width 53 height 39
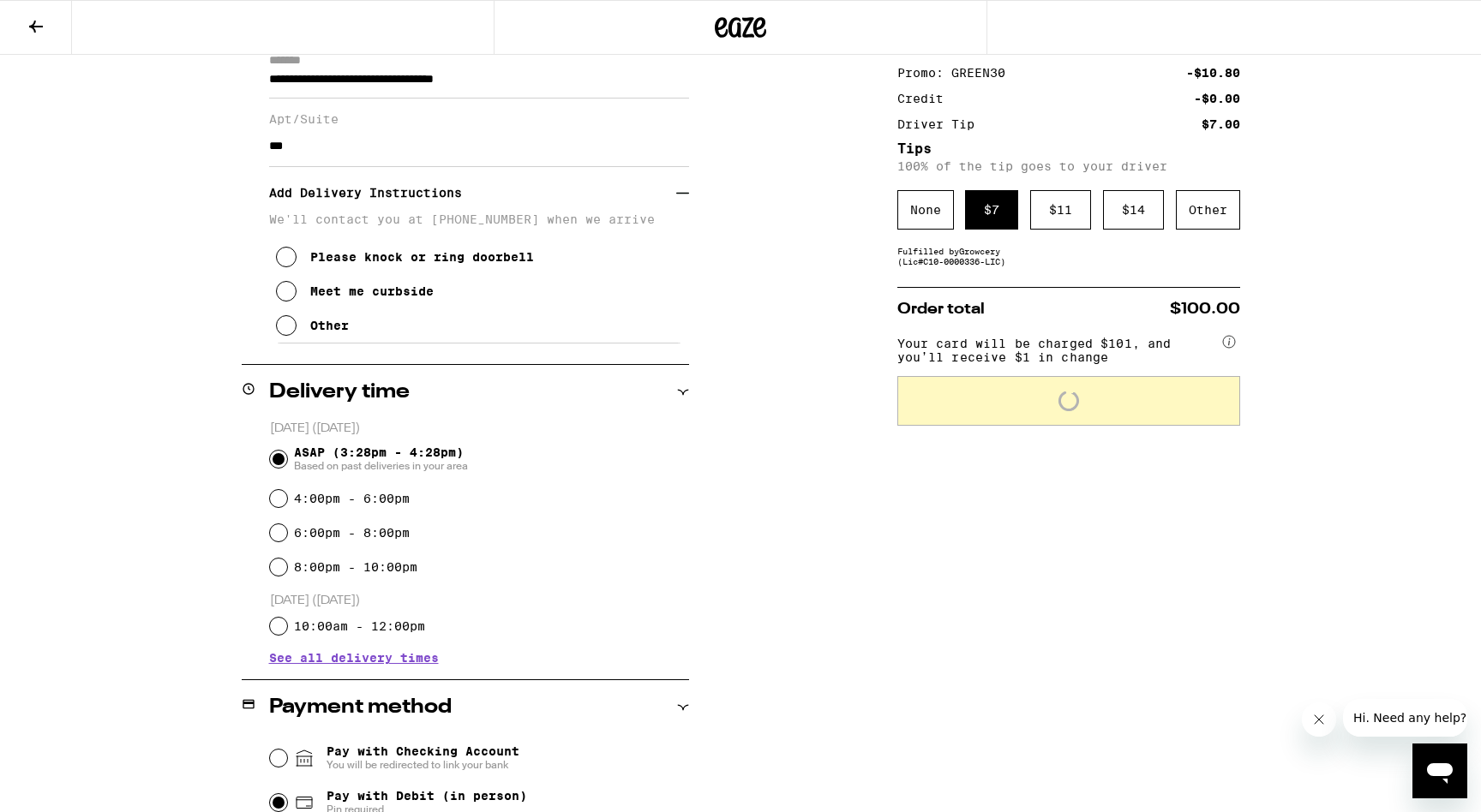
click at [996, 211] on div "$ 7" at bounding box center [992, 210] width 53 height 39
click at [1049, 221] on div "$ 11" at bounding box center [1060, 210] width 60 height 39
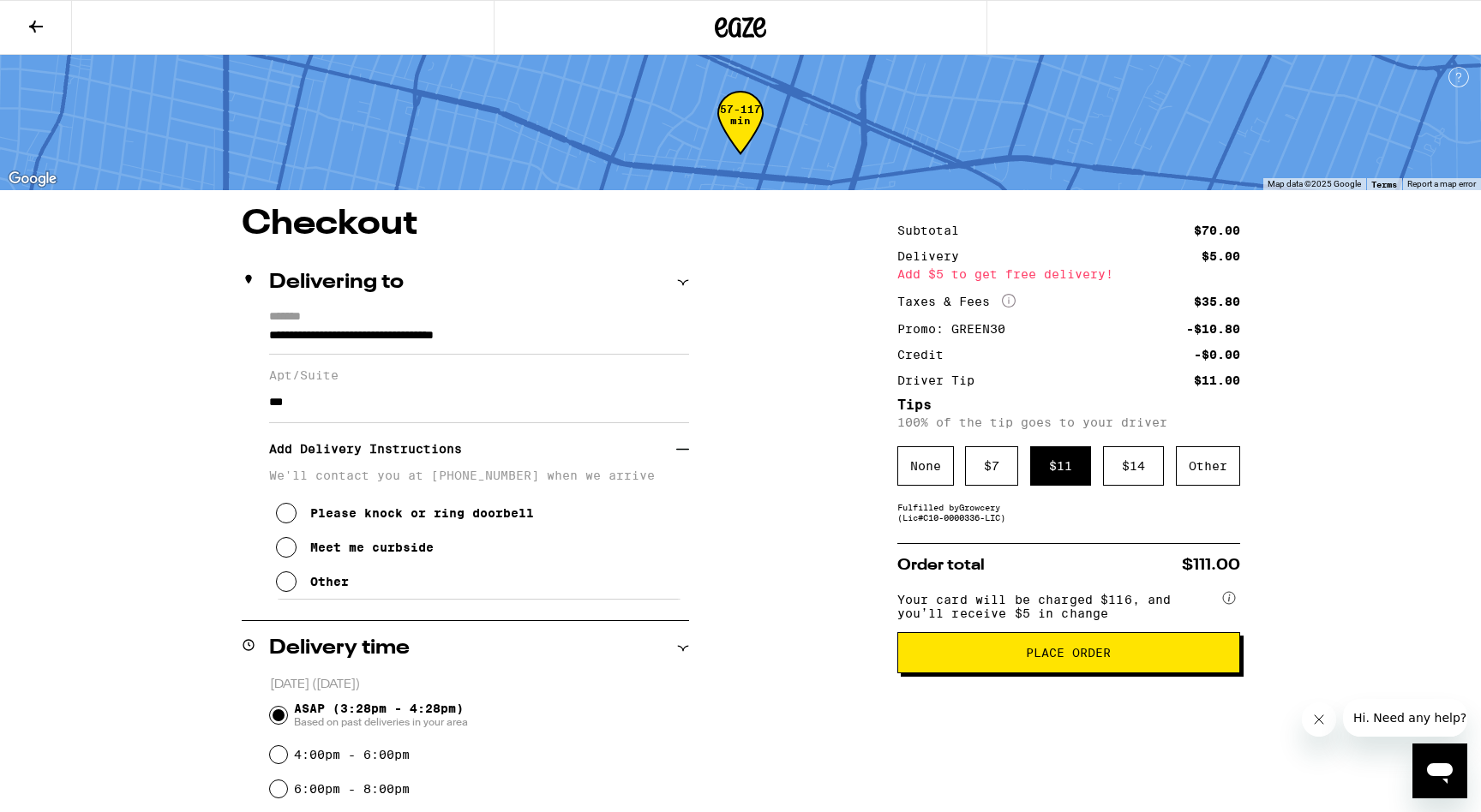
scroll to position [0, 0]
click at [997, 481] on div "$ 7" at bounding box center [992, 466] width 53 height 39
click at [924, 465] on div "None" at bounding box center [926, 466] width 57 height 39
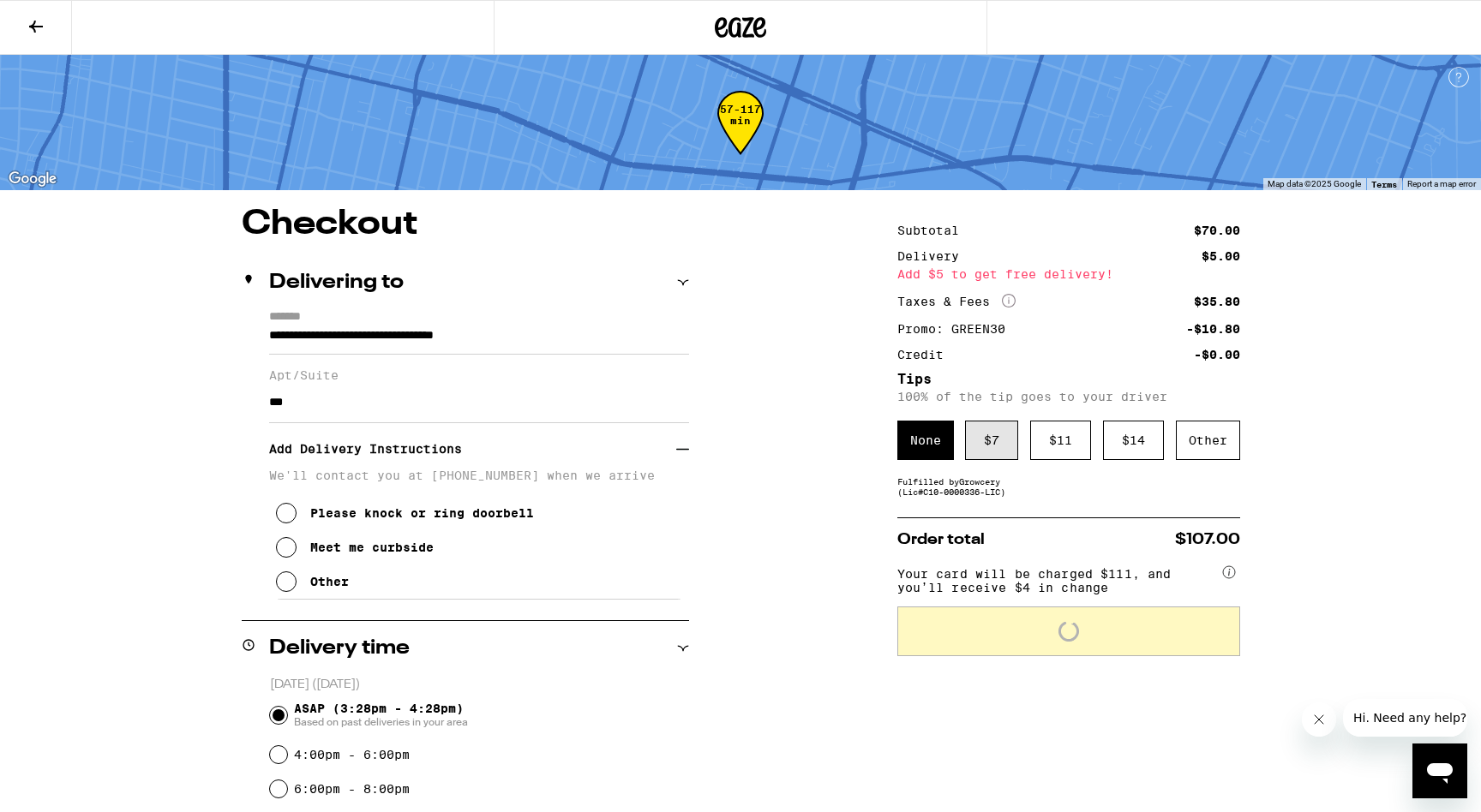
click at [982, 440] on div "$ 7" at bounding box center [992, 440] width 53 height 39
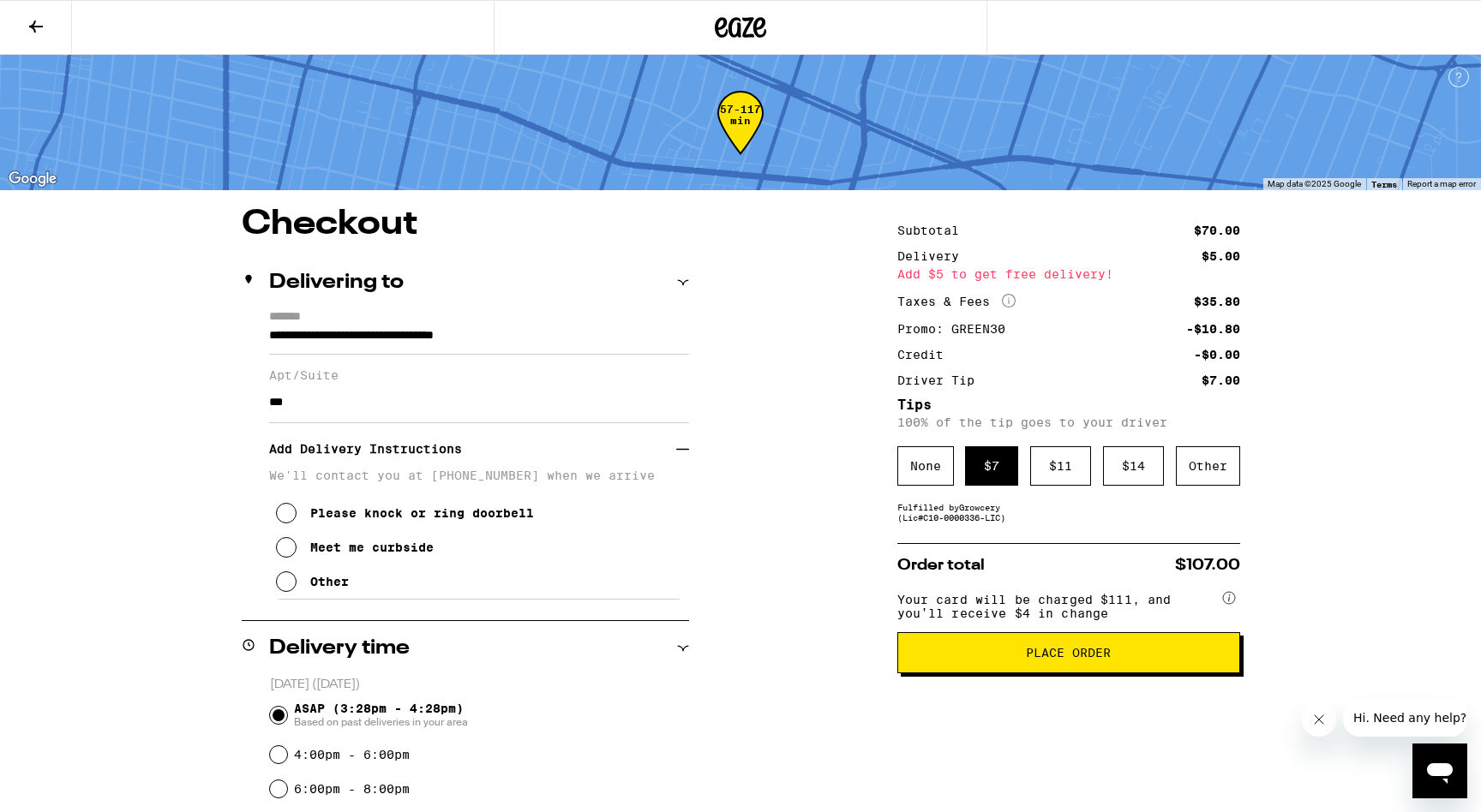
click at [33, 1] on button at bounding box center [36, 27] width 72 height 54
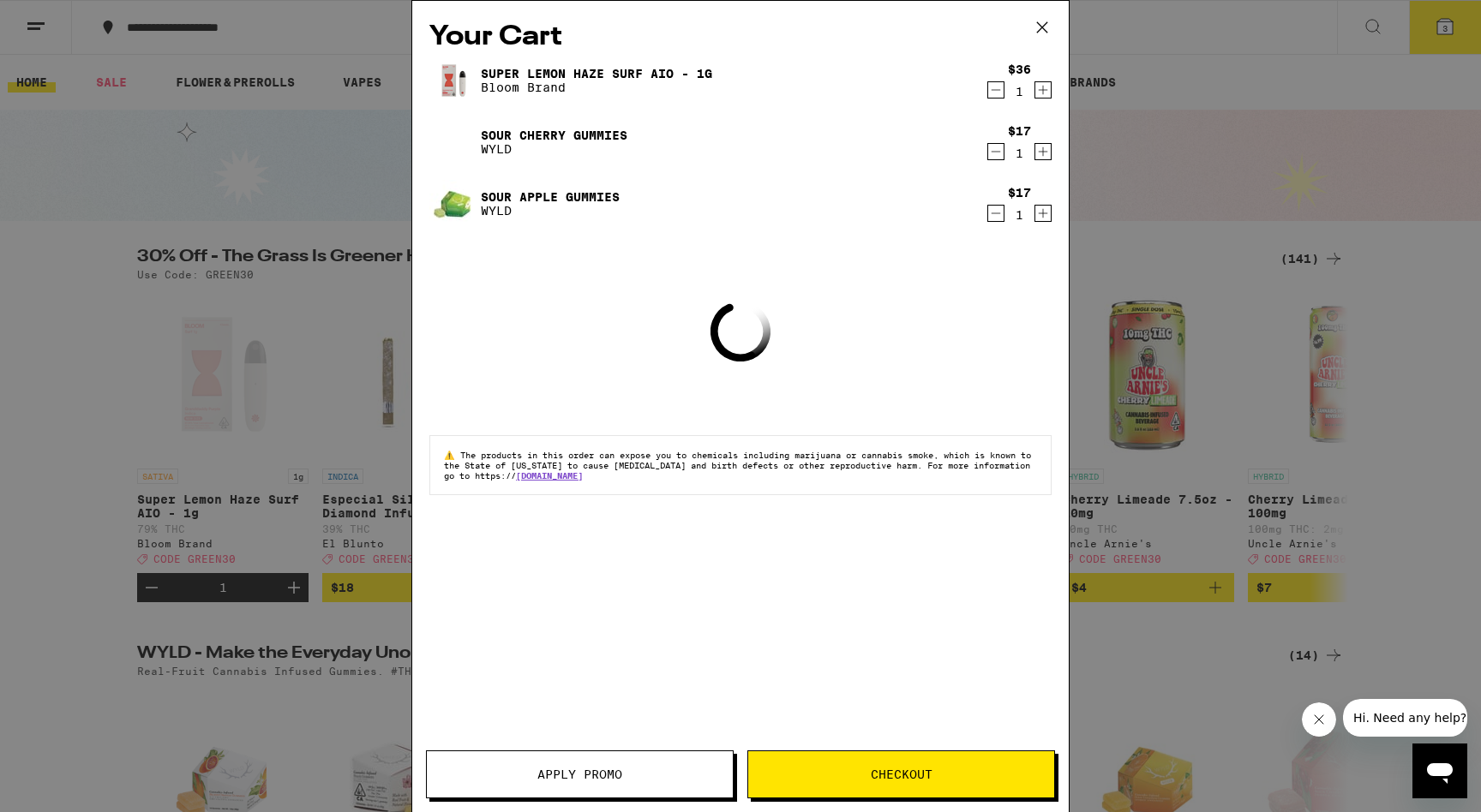
click at [1045, 33] on icon at bounding box center [1042, 27] width 26 height 26
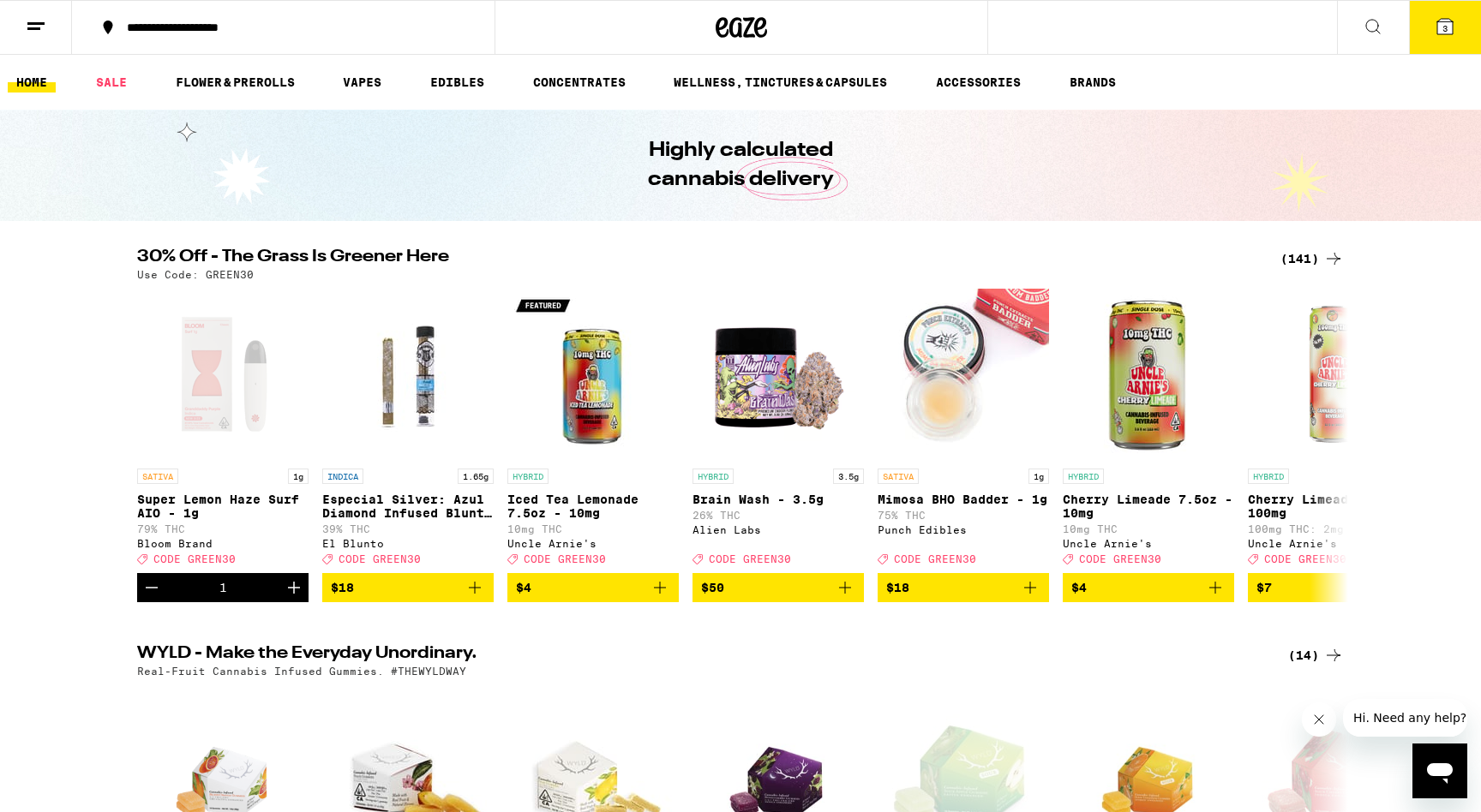
click at [1445, 16] on icon at bounding box center [1444, 27] width 20 height 20
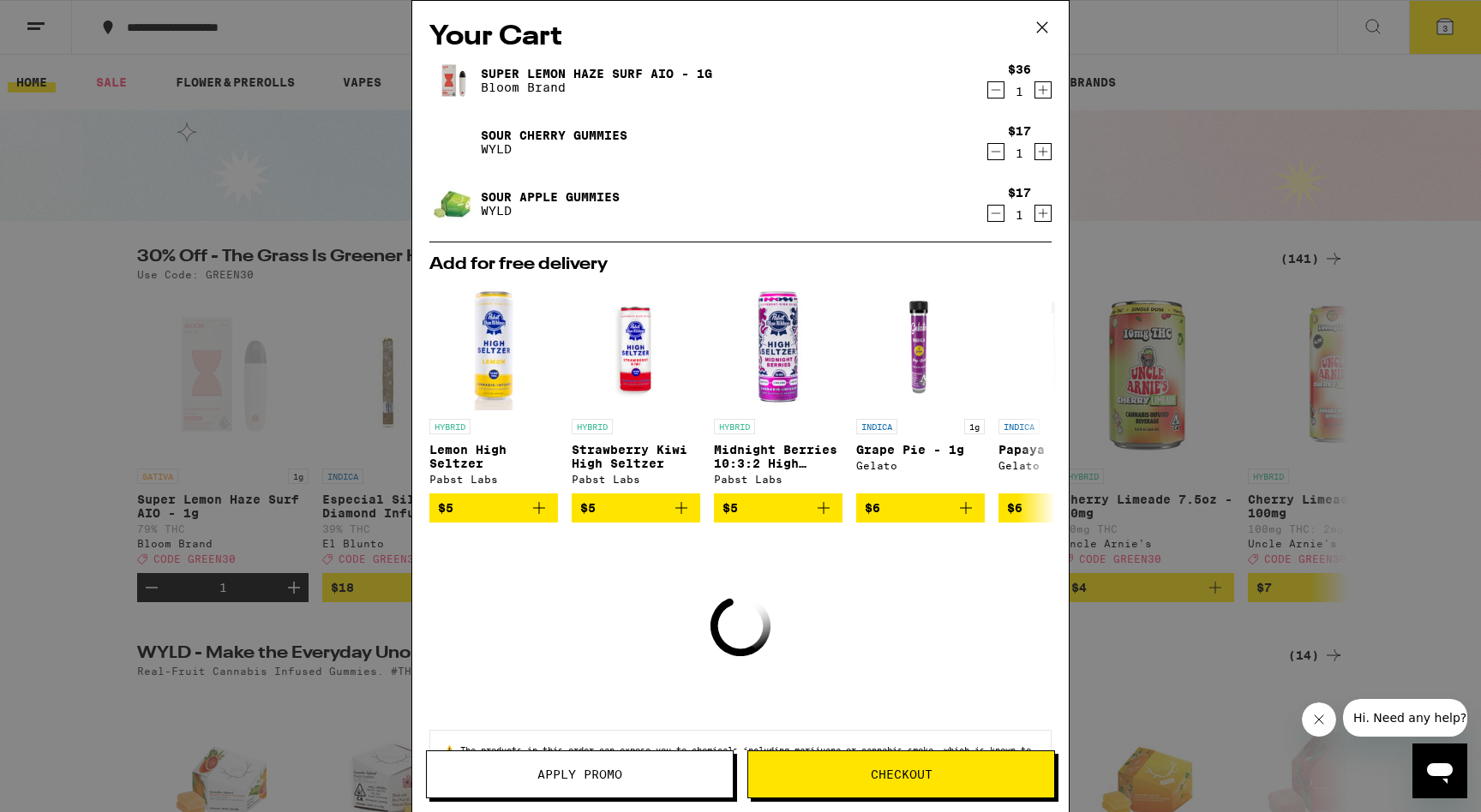
click at [996, 148] on icon "Decrement" at bounding box center [995, 151] width 16 height 20
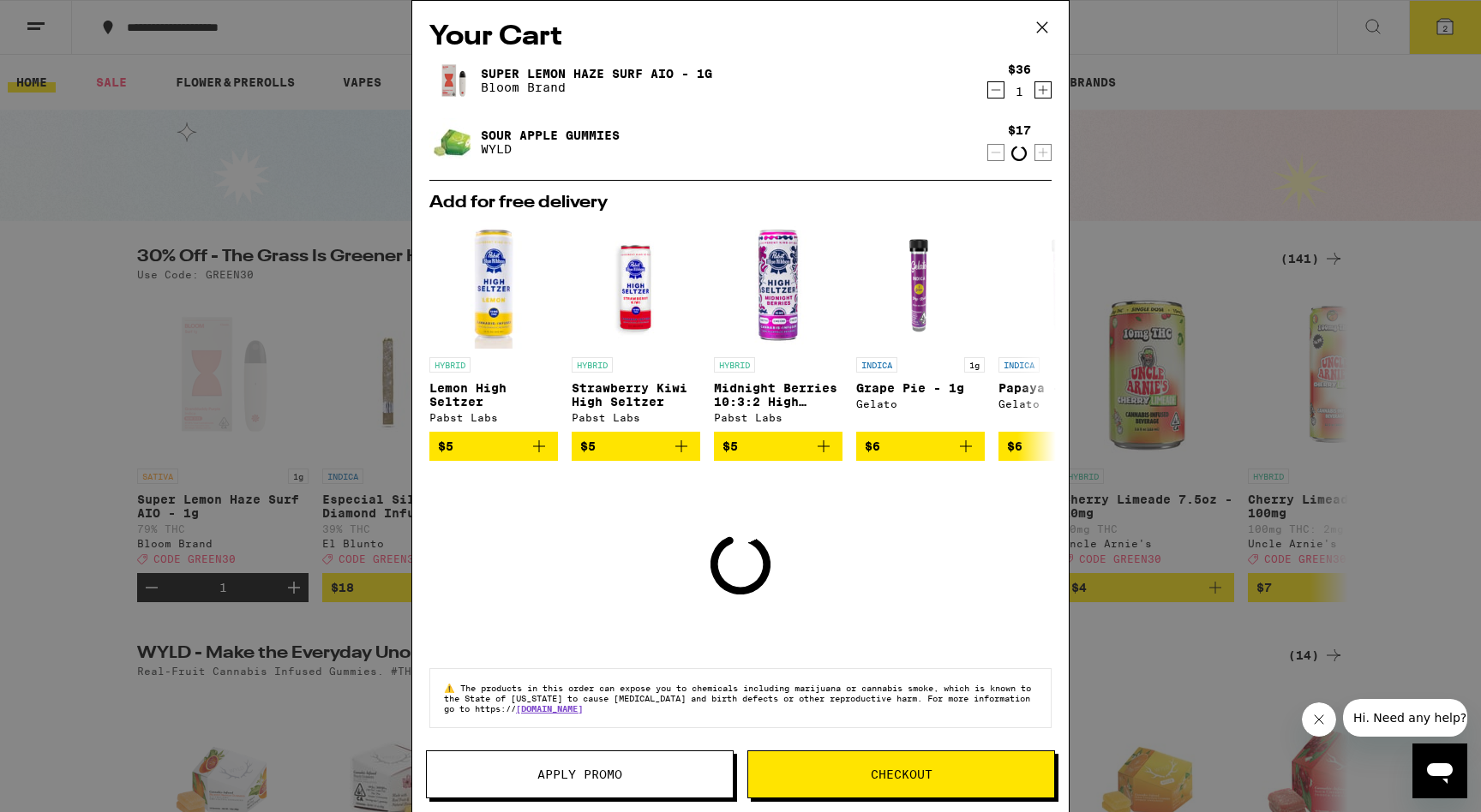
click at [996, 148] on icon "Decrement" at bounding box center [995, 152] width 16 height 20
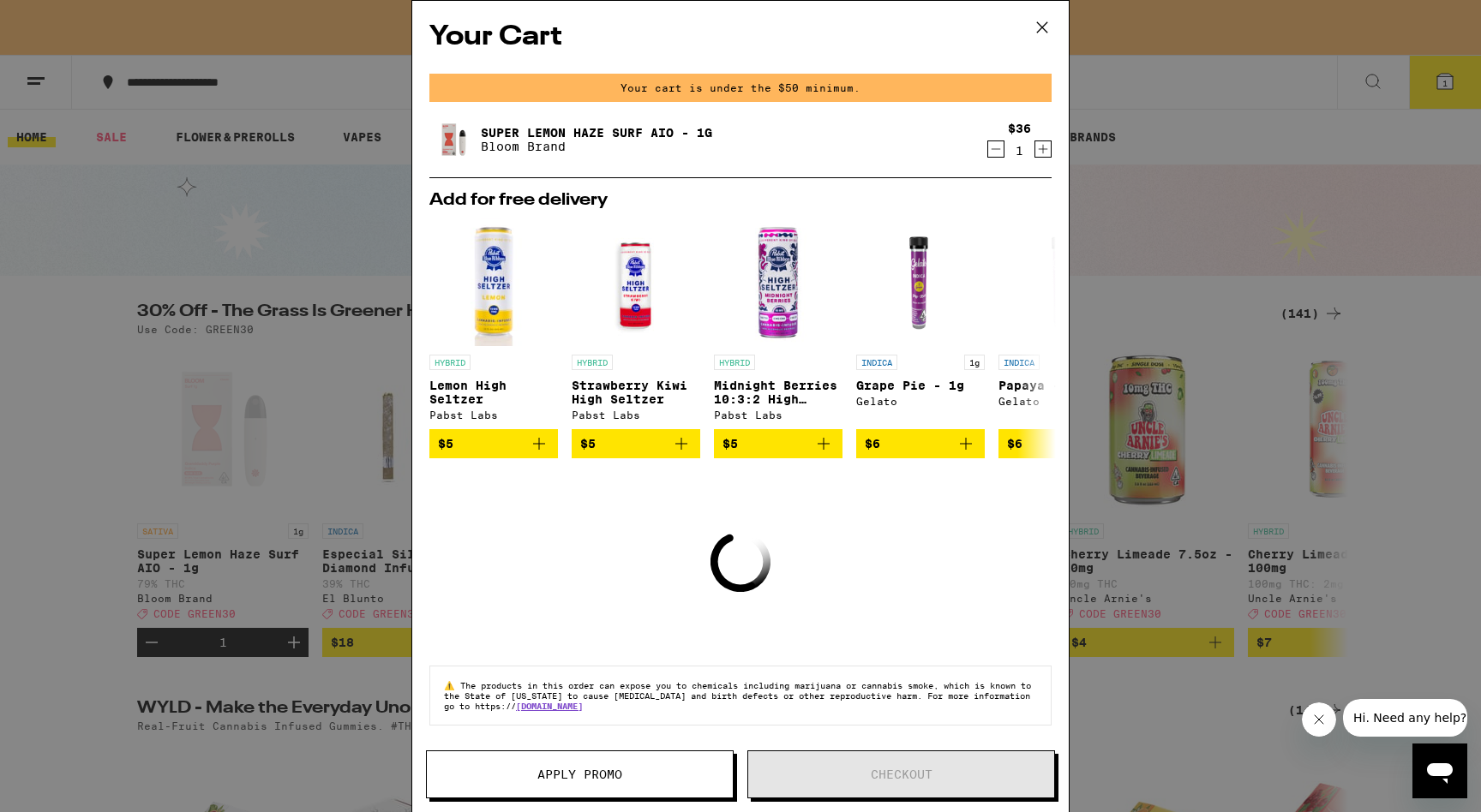
click at [994, 149] on icon "Decrement" at bounding box center [996, 149] width 9 height 0
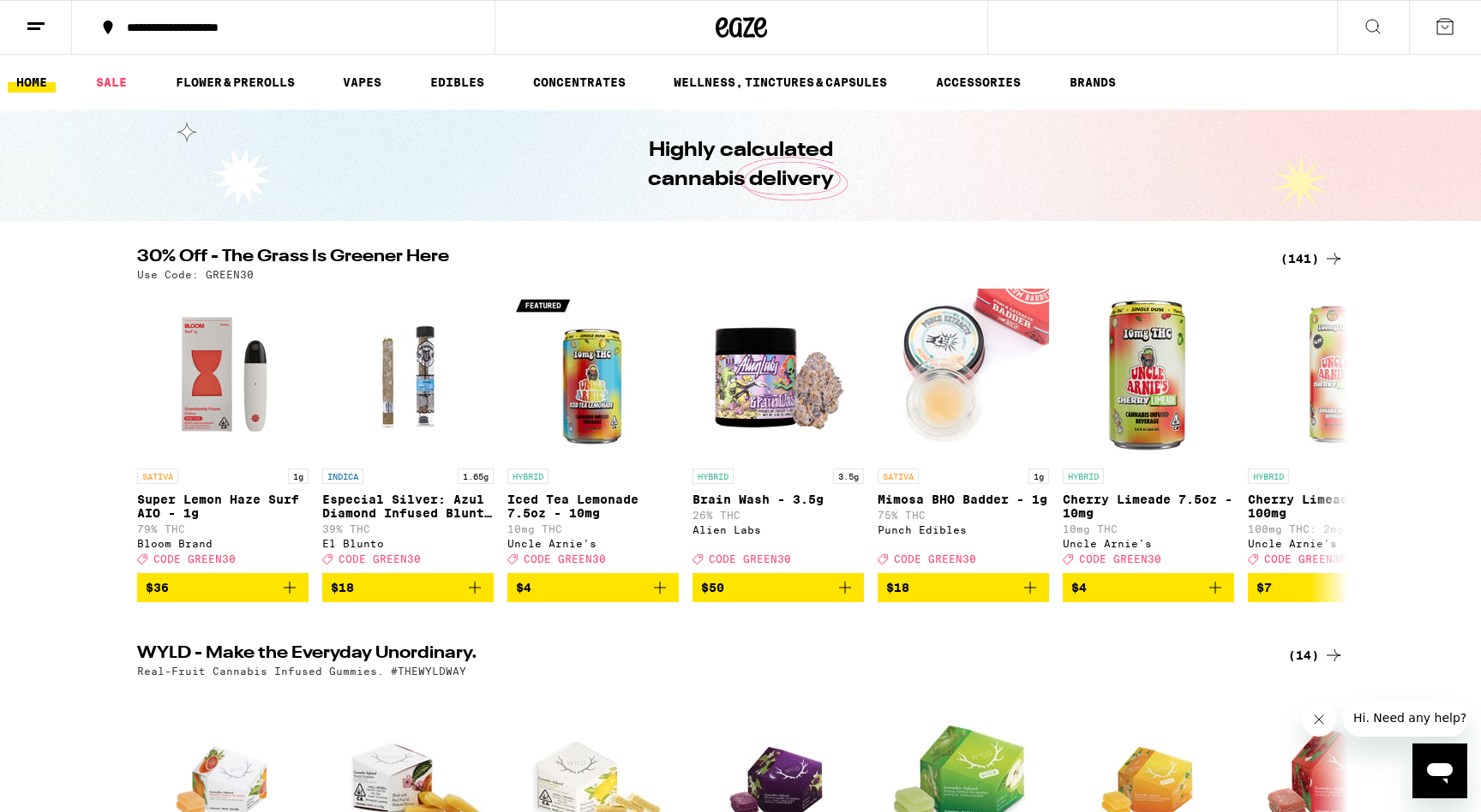
click at [34, 30] on icon at bounding box center [36, 27] width 20 height 20
